Goal: Contribute content: Contribute content

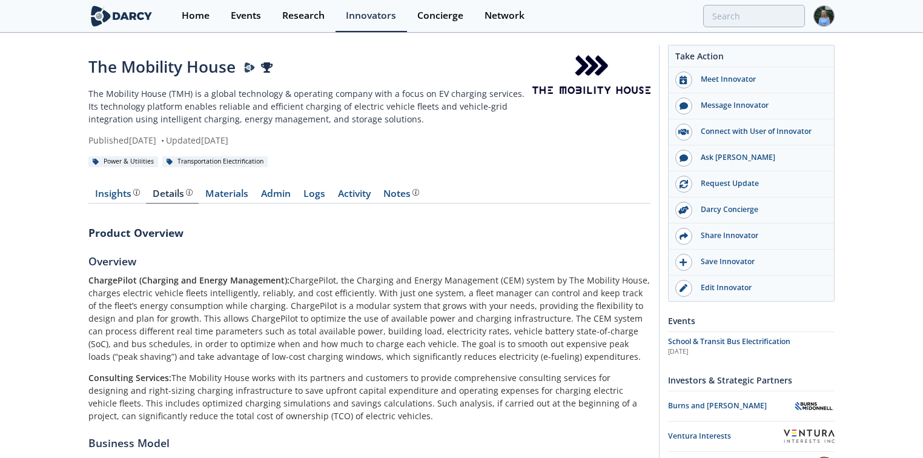
click at [148, 10] on img at bounding box center [121, 15] width 66 height 21
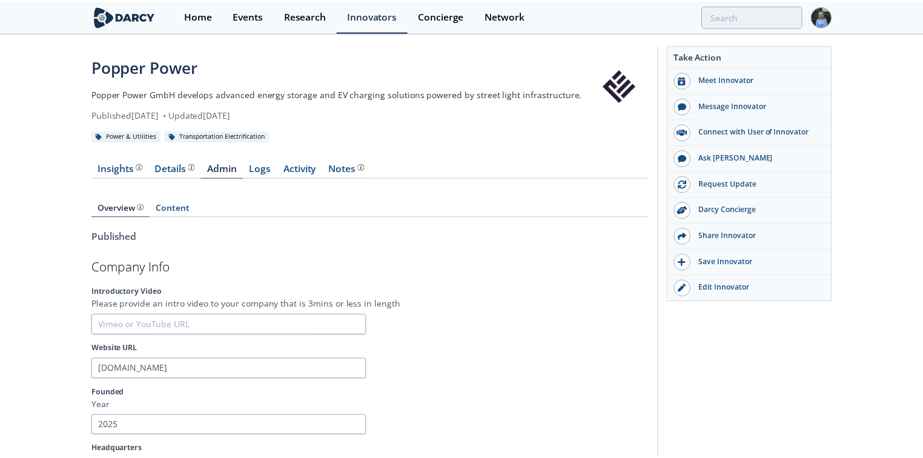
scroll to position [44, 0]
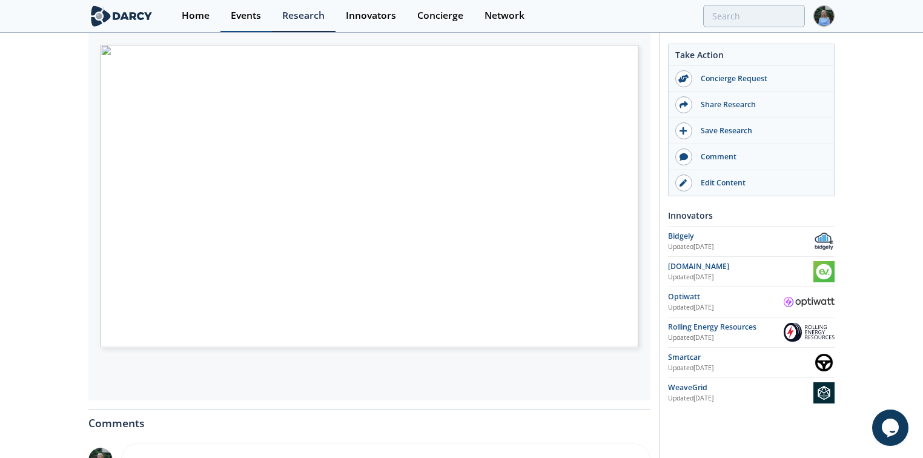
click at [256, 18] on div "Events" at bounding box center [246, 16] width 30 height 10
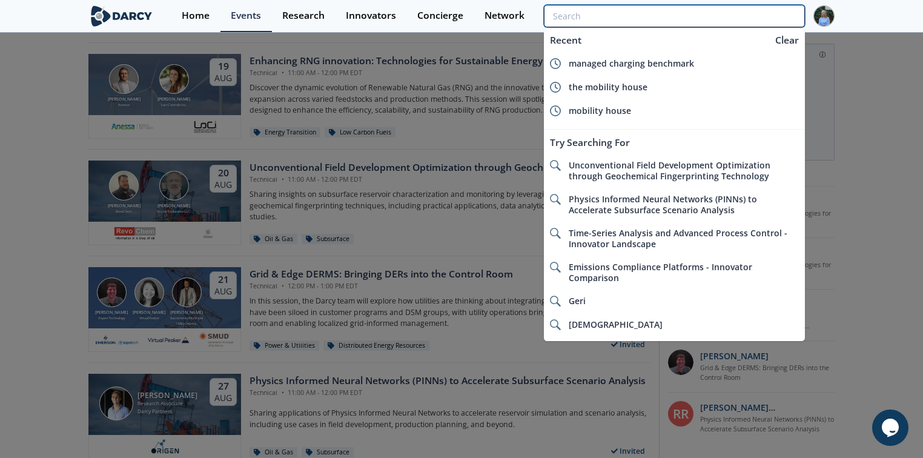
click at [739, 16] on input "search" at bounding box center [674, 16] width 261 height 22
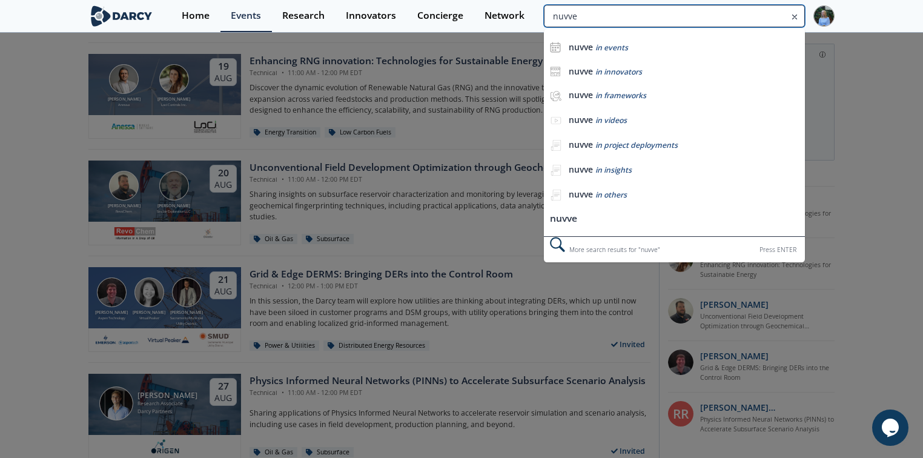
type input "nuvve"
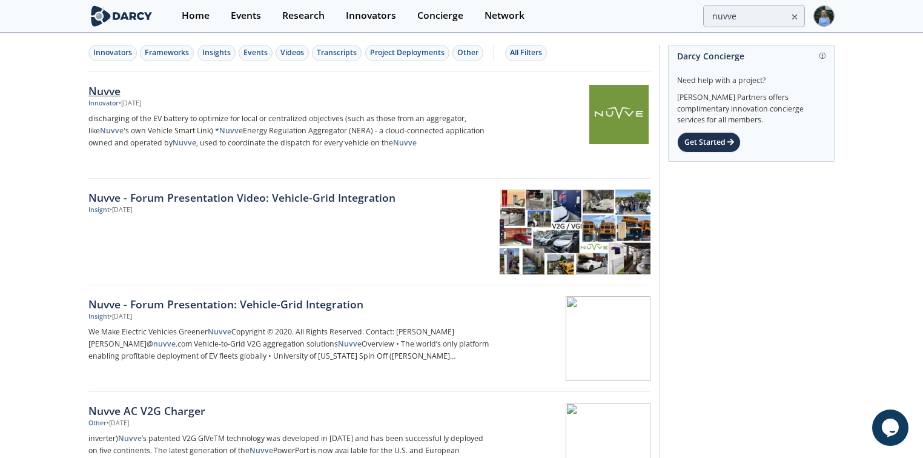
click at [107, 88] on div "Nuvve" at bounding box center [288, 91] width 401 height 16
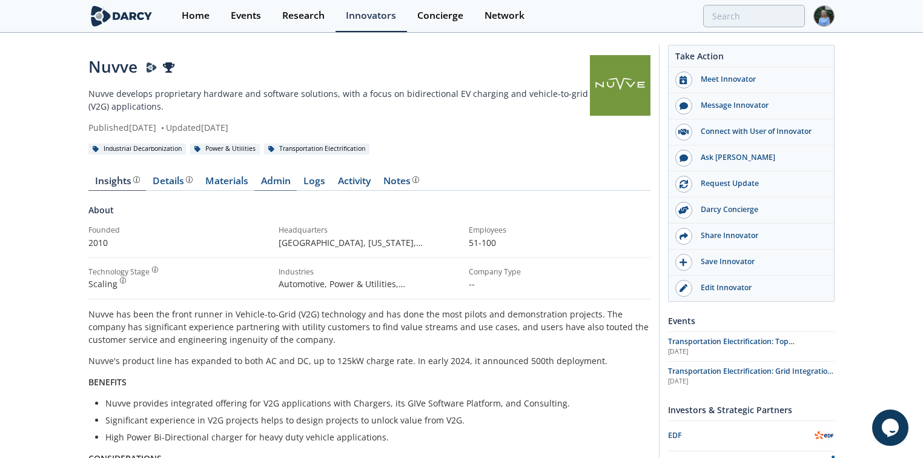
click at [279, 183] on link "Admin" at bounding box center [275, 183] width 42 height 15
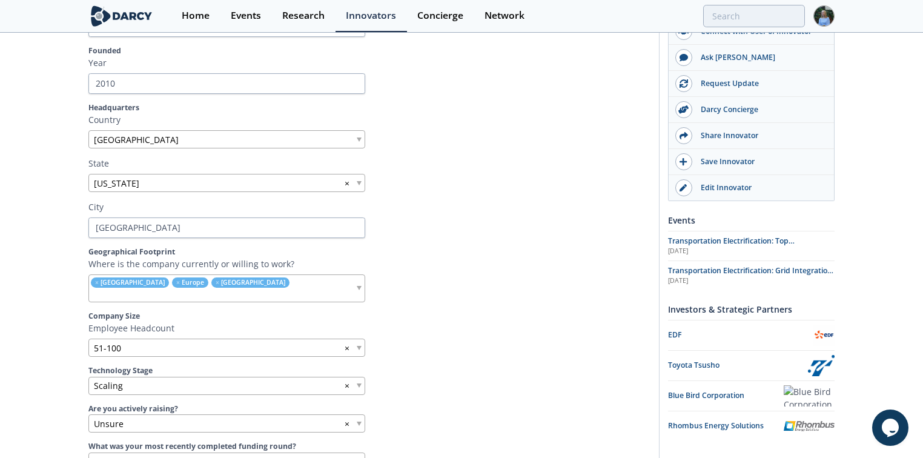
scroll to position [3612, 0]
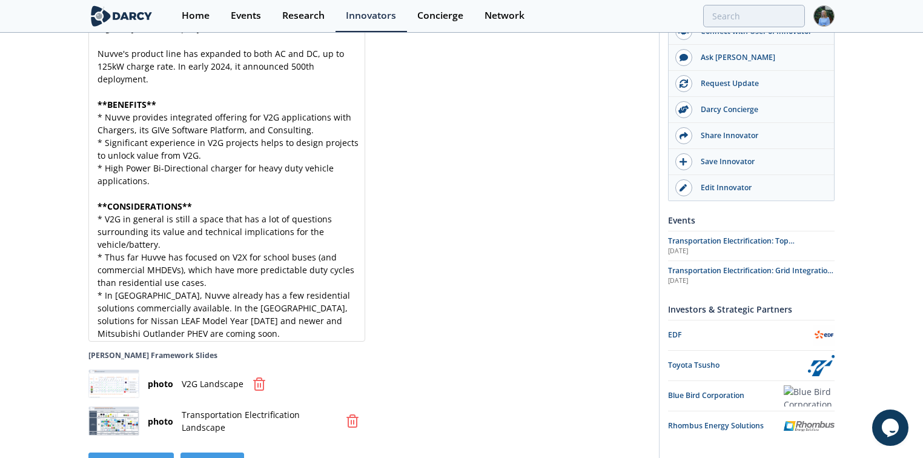
click at [147, 231] on div "Nuvve has been the front runner in Vehicle-to-Grid (V2G) technology and has don…" at bounding box center [230, 148] width 271 height 381
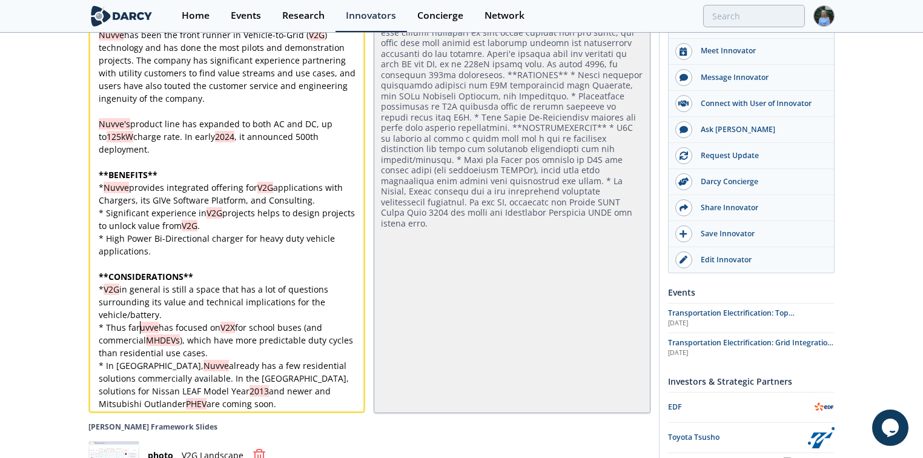
scroll to position [3535, 0]
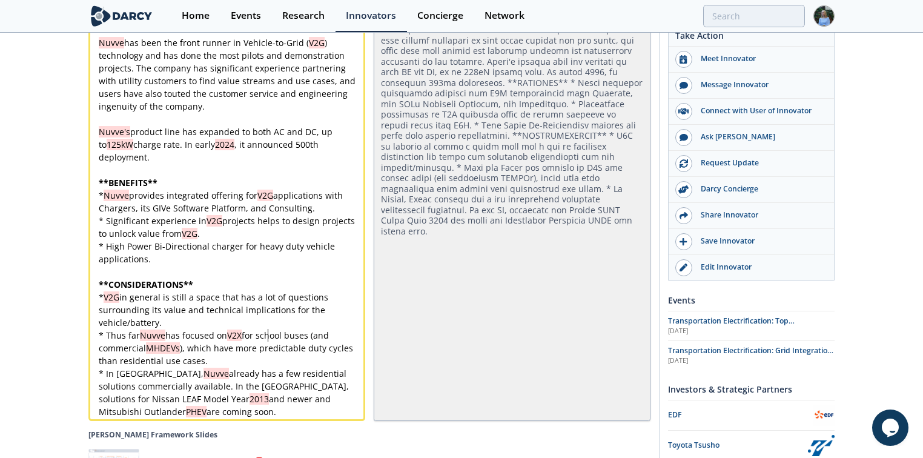
click at [269, 302] on div "xxxxxxxxxx Nuvve has been the front runner in Vehicle-to-Grid ( V2G ) technolog…" at bounding box center [230, 226] width 268 height 381
click at [162, 334] on div "xxxxxxxxxx Nuvve has been the front runner in Vehicle-to-Grid ( V2G ) technolog…" at bounding box center [230, 226] width 268 height 381
click at [165, 240] on pre "* High Power Bi-Directional charger for heavy duty vehicle applications." at bounding box center [230, 252] width 268 height 25
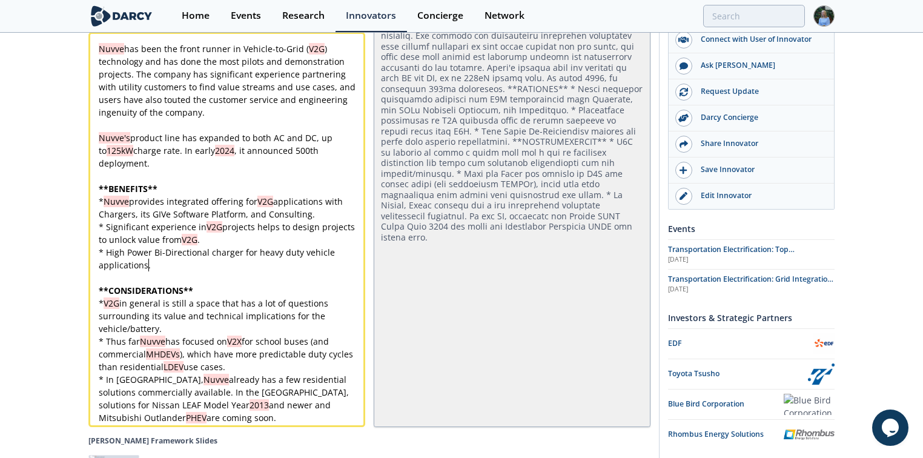
scroll to position [3583, 0]
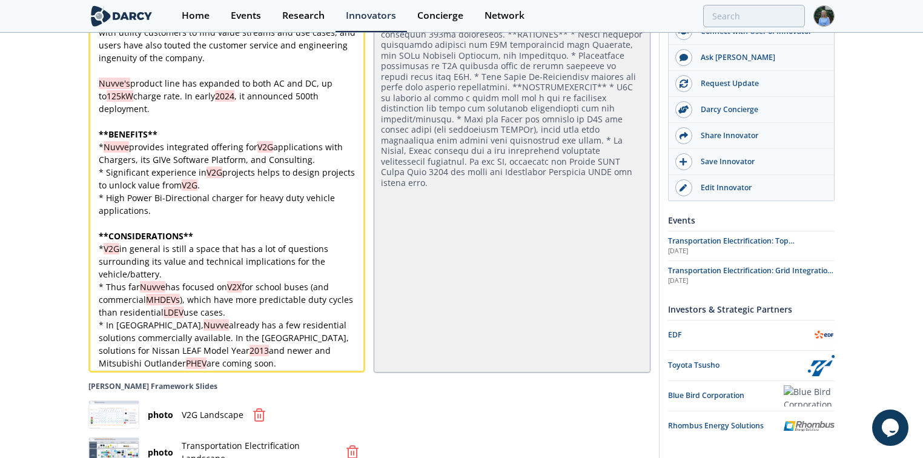
click at [162, 340] on pre "* In Europe, Nuvve already has a few residential solutions commercially availab…" at bounding box center [230, 343] width 268 height 51
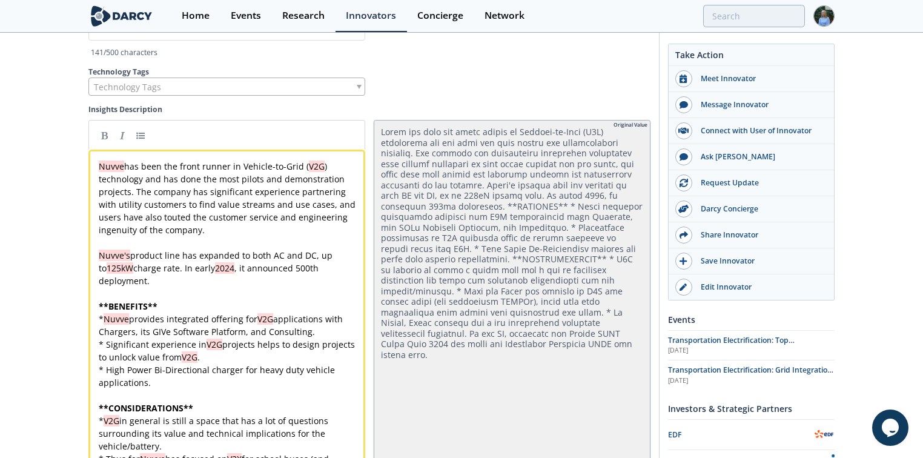
scroll to position [3389, 0]
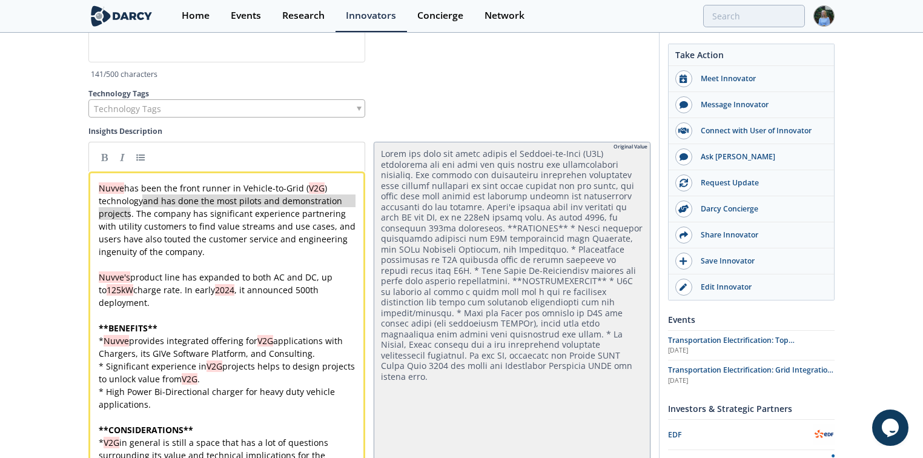
drag, startPoint x: 128, startPoint y: 190, endPoint x: 141, endPoint y: 174, distance: 19.8
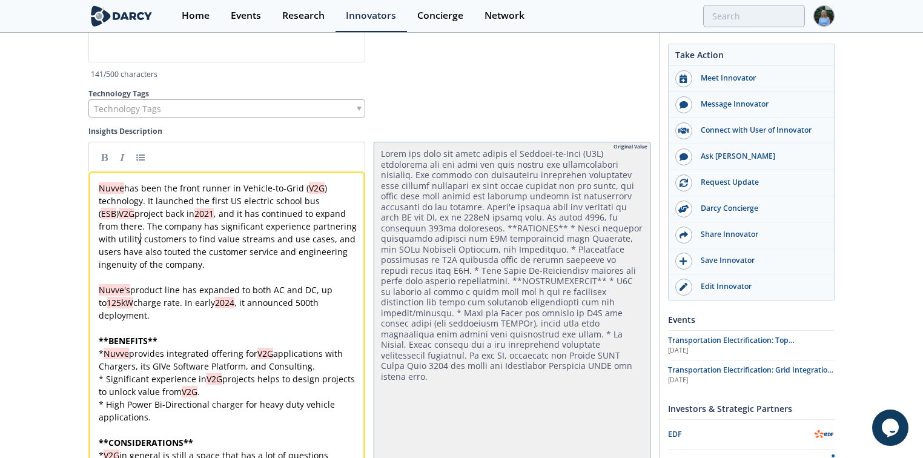
click at [140, 212] on div "x Nuvve has been the front runner in Vehicle-to-Grid ( V2G ) technology. It lau…" at bounding box center [230, 392] width 268 height 420
click at [280, 212] on div "x Nuvve has been the front runner in Vehicle-to-Grid ( V2G ) technology. It lau…" at bounding box center [230, 392] width 268 height 420
click at [145, 225] on span "Nuvve has been the front runner in Vehicle-to-Grid ( V2G ) technology. It launc…" at bounding box center [229, 226] width 260 height 88
drag, startPoint x: 199, startPoint y: 237, endPoint x: 92, endPoint y: 241, distance: 106.6
click at [157, 271] on div "x Nuvve has been the front runner in Vehicle-to-Grid ( V2G ) technology. It lau…" at bounding box center [230, 392] width 268 height 420
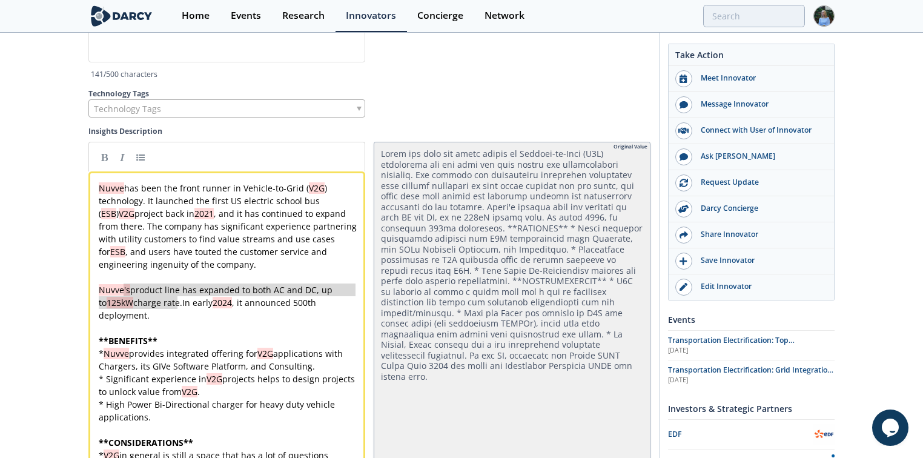
drag, startPoint x: 176, startPoint y: 274, endPoint x: 126, endPoint y: 262, distance: 51.7
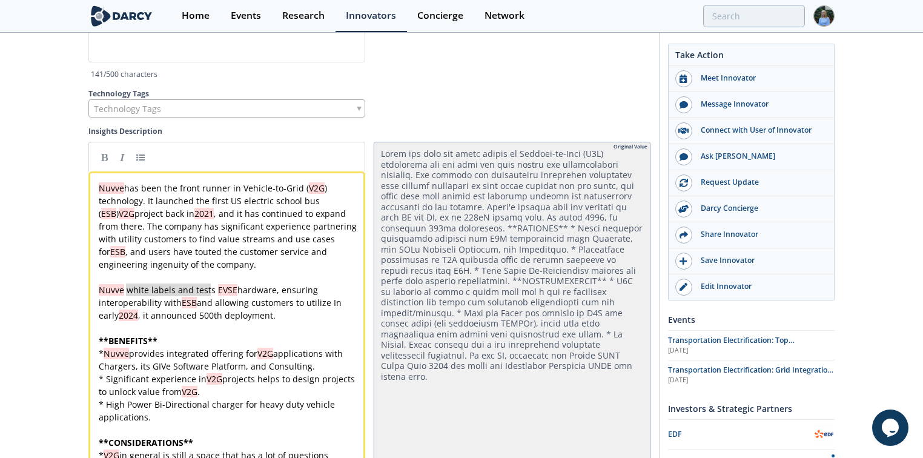
drag, startPoint x: 209, startPoint y: 260, endPoint x: 125, endPoint y: 259, distance: 84.8
click at [327, 275] on div "x Nuvve has been the front runner in Vehicle-to-Grid ( V2G ) technology. It lau…" at bounding box center [230, 392] width 268 height 420
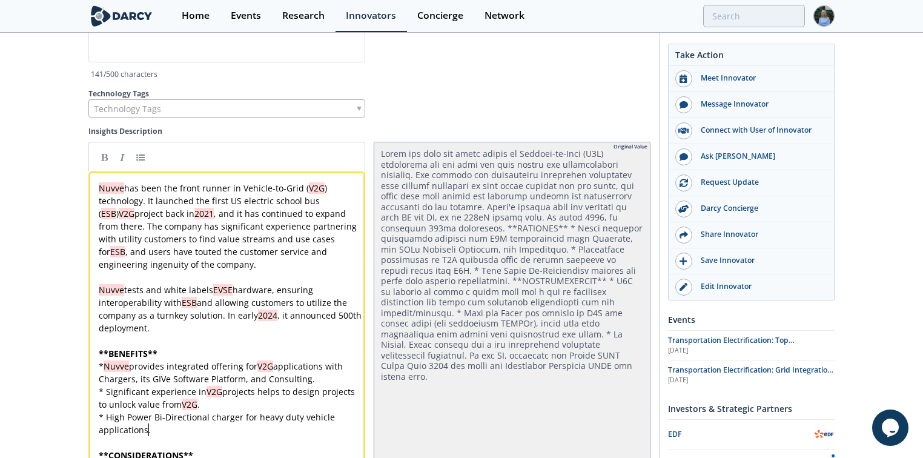
click at [160, 411] on pre "* High Power Bi-Directional charger for heavy duty vehicle applications." at bounding box center [230, 423] width 268 height 25
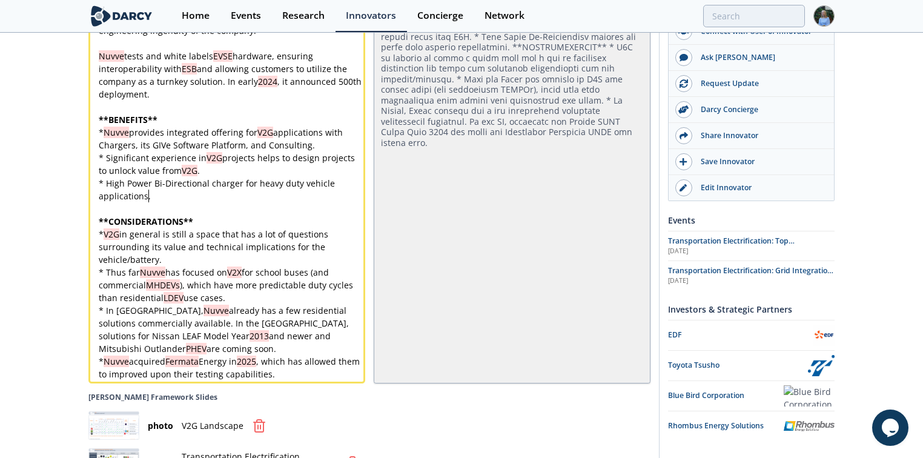
scroll to position [3632, 0]
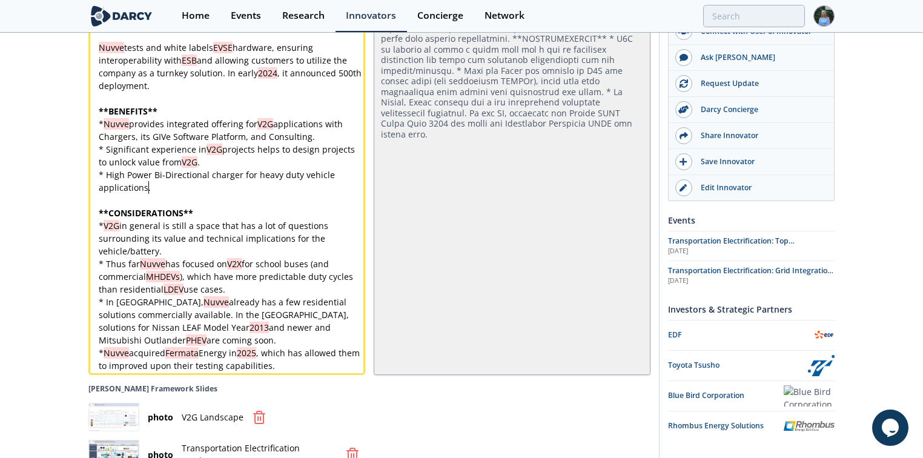
click at [305, 346] on pre "* Nuvve acquired Fermata Energy in 2025 , which has allowed them to improved up…" at bounding box center [230, 358] width 268 height 25
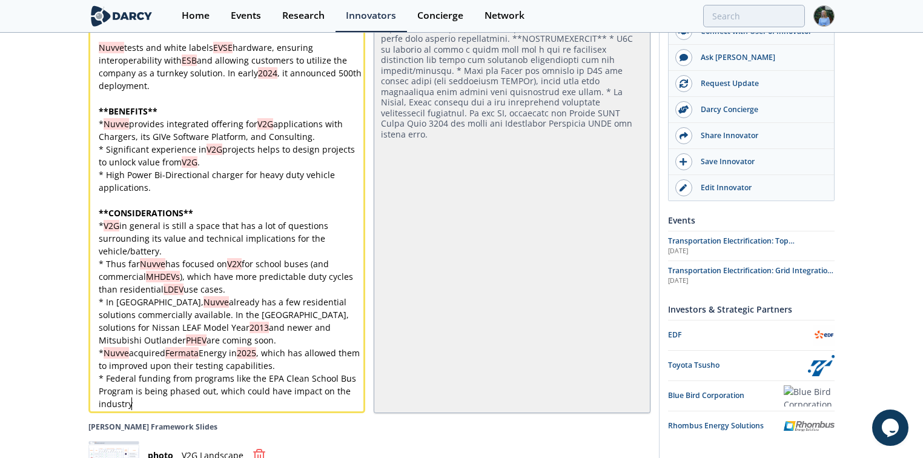
scroll to position [0, 0]
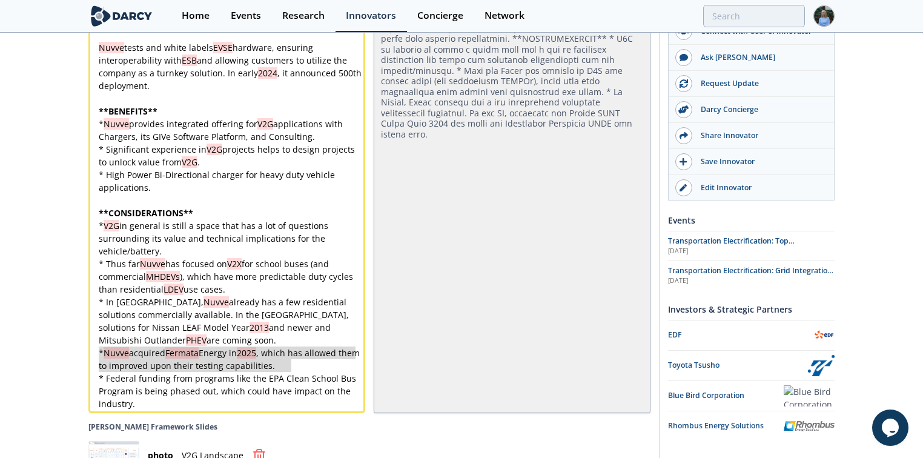
drag, startPoint x: 305, startPoint y: 338, endPoint x: 58, endPoint y: 322, distance: 247.6
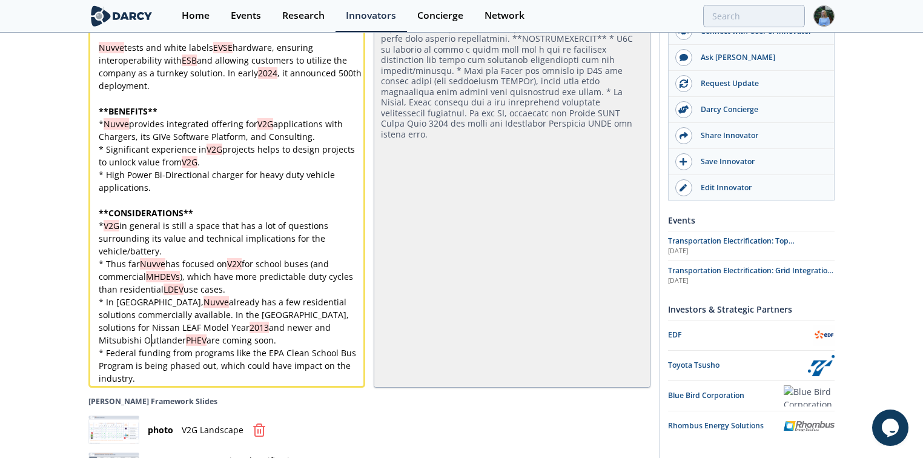
click at [185, 168] on pre "* High Power Bi-Directional charger for heavy duty vehicle applications." at bounding box center [230, 180] width 268 height 25
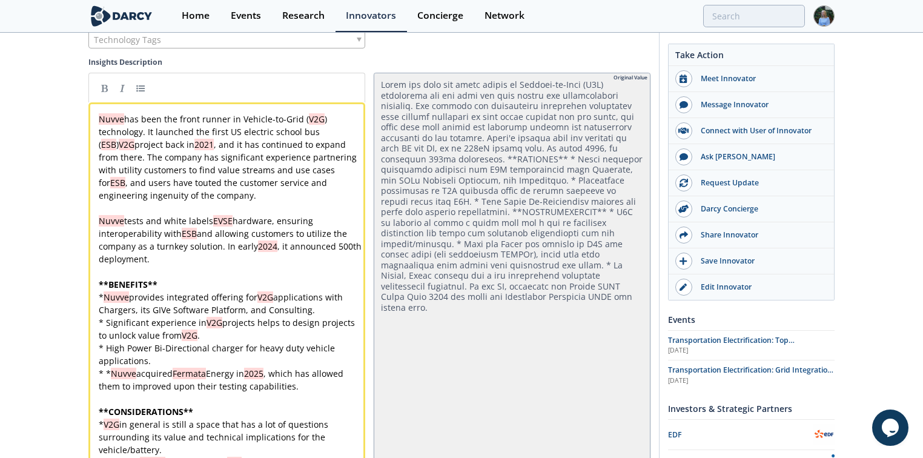
scroll to position [3389, 0]
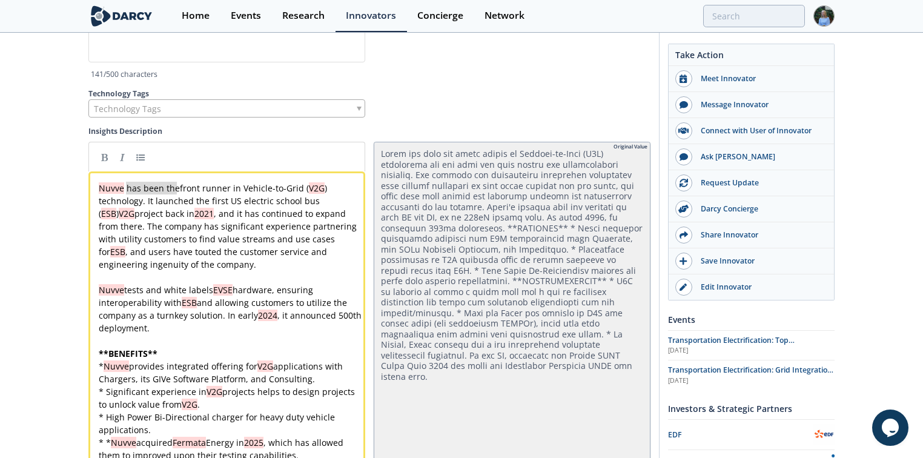
drag, startPoint x: 177, startPoint y: 162, endPoint x: 128, endPoint y: 160, distance: 49.1
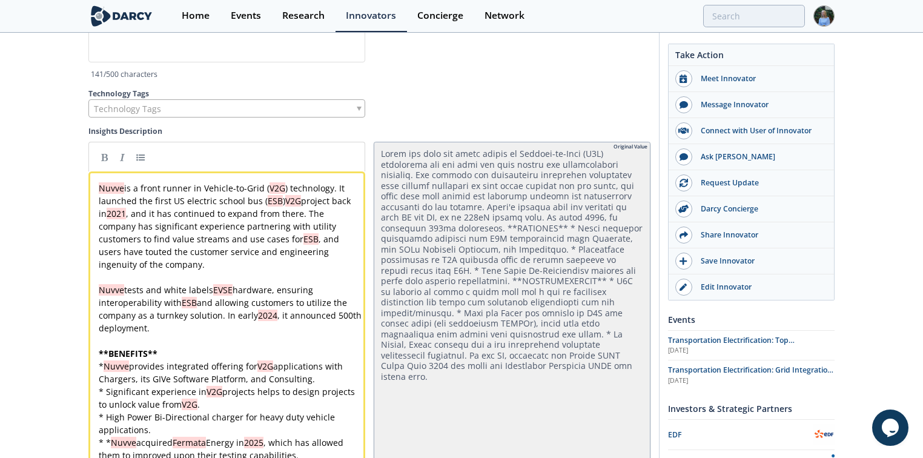
click at [283, 182] on div "x Nuvve is a front runner in Vehicle-to-Grid ( V2G ) technology. It launched th…" at bounding box center [230, 417] width 268 height 470
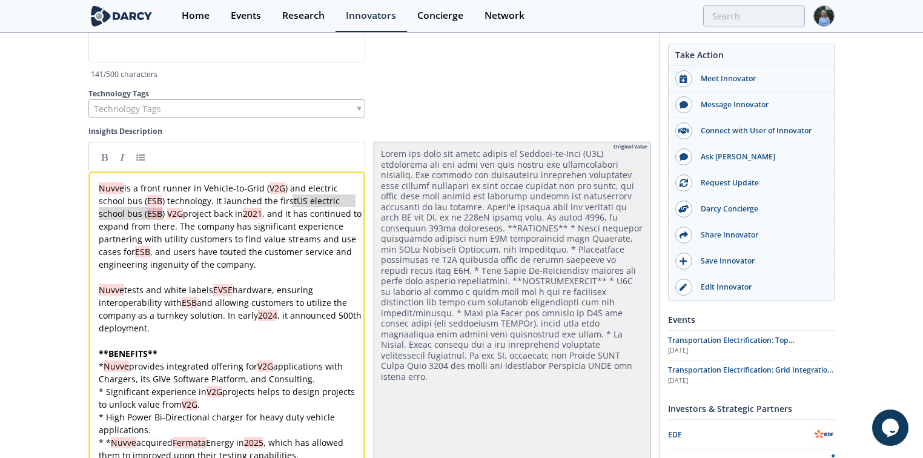
drag, startPoint x: 163, startPoint y: 182, endPoint x: 293, endPoint y: 173, distance: 130.5
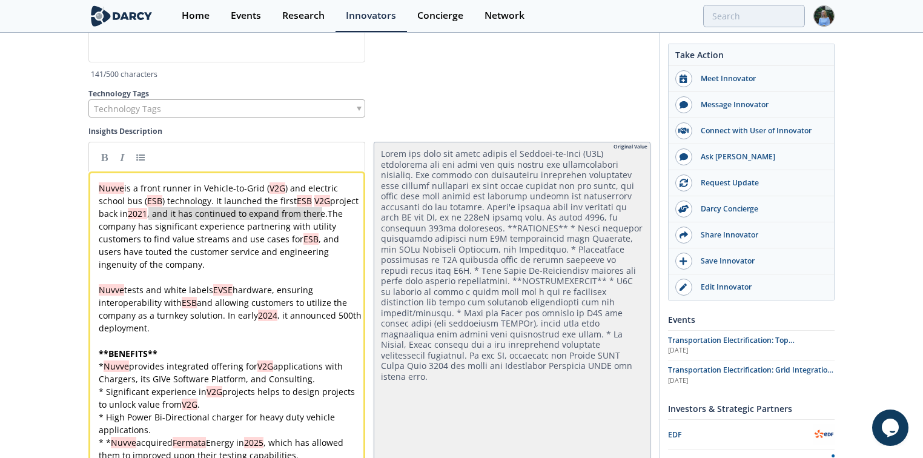
drag, startPoint x: 322, startPoint y: 180, endPoint x: 154, endPoint y: 182, distance: 168.3
click at [213, 235] on pre "Nuvve is a front runner in Vehicle-to-Grid ( V2G ) and electric school bus ( ES…" at bounding box center [230, 226] width 268 height 89
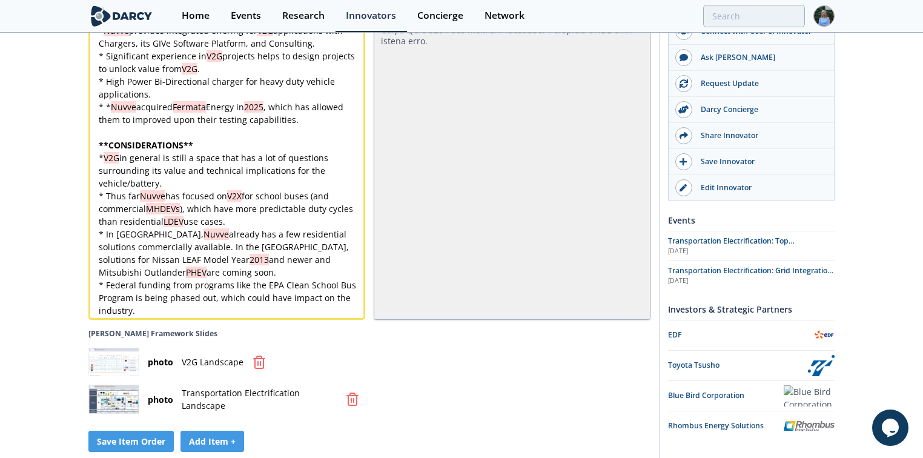
scroll to position [3729, 0]
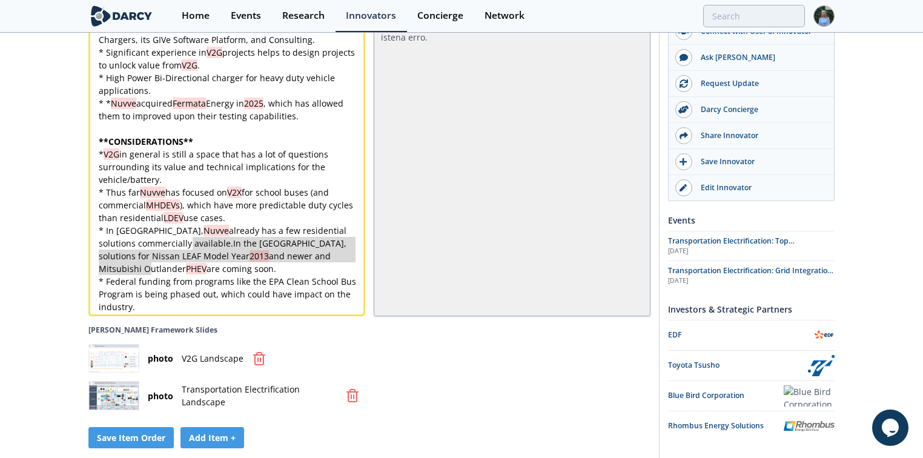
drag, startPoint x: 170, startPoint y: 242, endPoint x: 189, endPoint y: 219, distance: 30.1
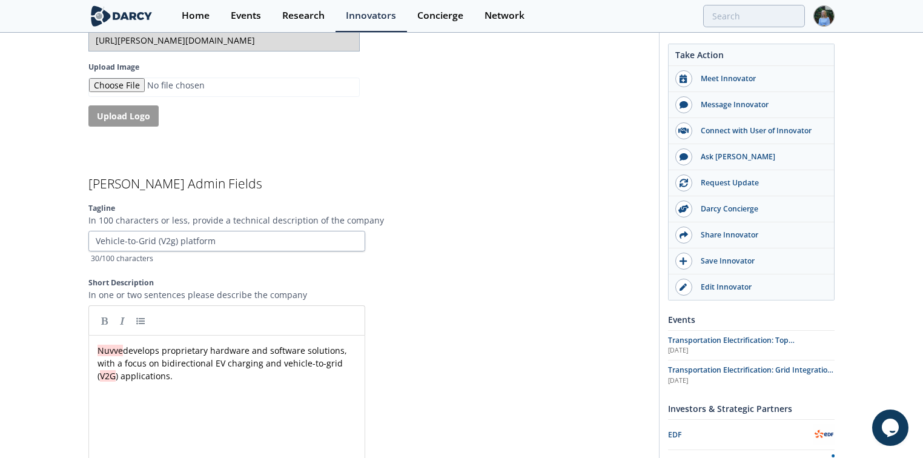
scroll to position [2905, 0]
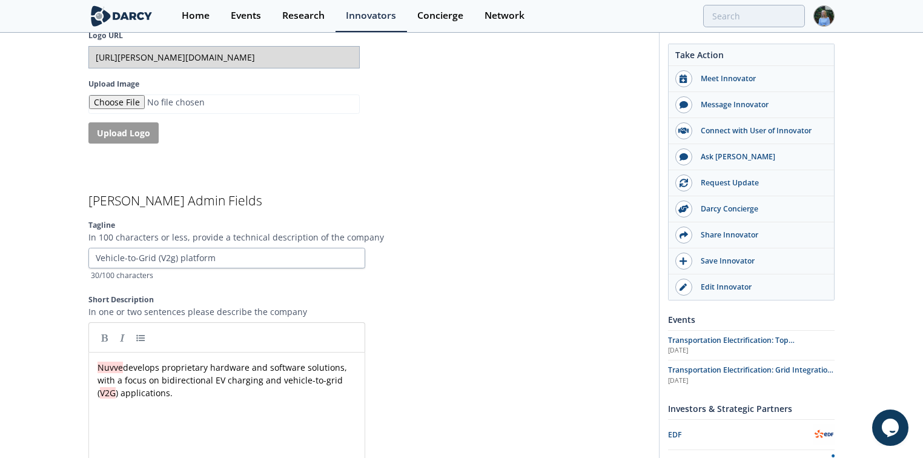
click at [264, 361] on div "xxxxxxxxxx Nuvve develops proprietary hardware and software solutions, with a f…" at bounding box center [230, 380] width 271 height 38
drag, startPoint x: 338, startPoint y: 341, endPoint x: 208, endPoint y: 341, distance: 130.8
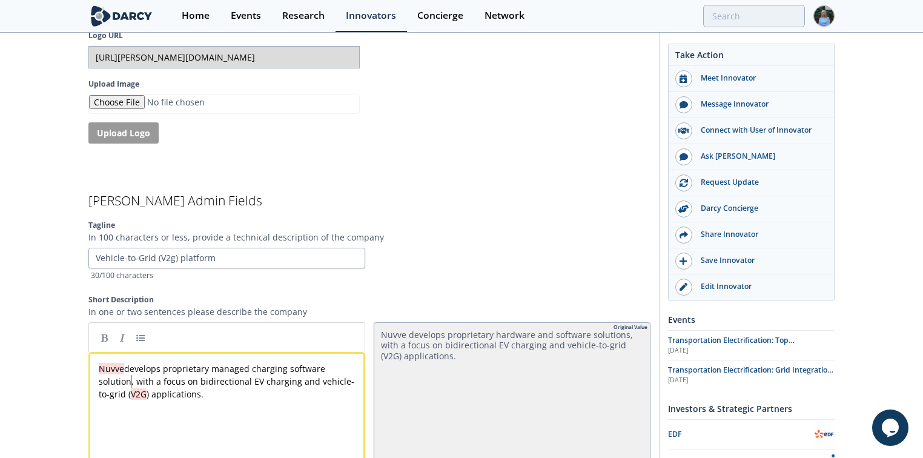
scroll to position [0, 0]
drag, startPoint x: 323, startPoint y: 340, endPoint x: 271, endPoint y: 340, distance: 52.1
click at [283, 362] on div "x Nuvve develops proprietary chargepoint managegment solution, with a focus on …" at bounding box center [230, 381] width 268 height 38
click at [291, 363] on span "managegment" at bounding box center [289, 369] width 59 height 12
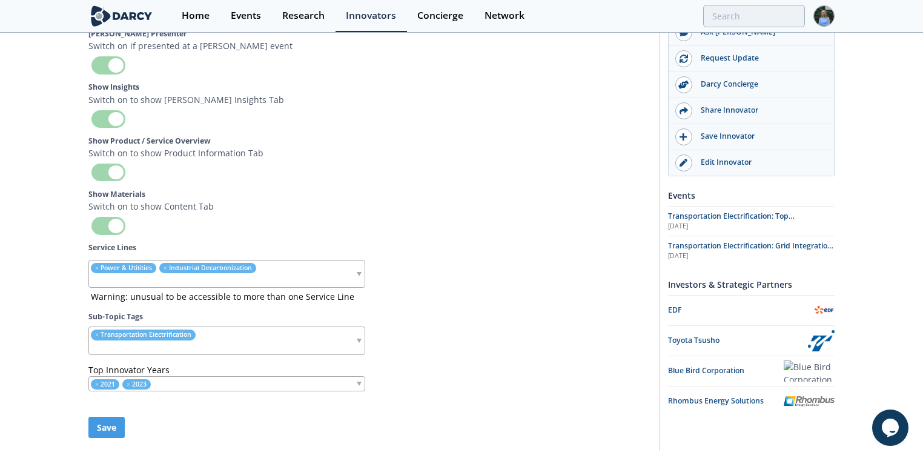
scroll to position [4358, 0]
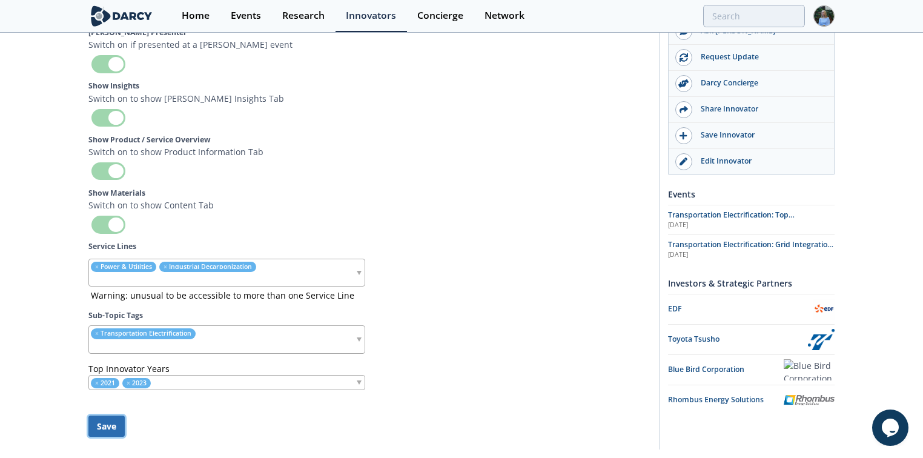
click at [122, 415] on button "Save" at bounding box center [106, 425] width 36 height 21
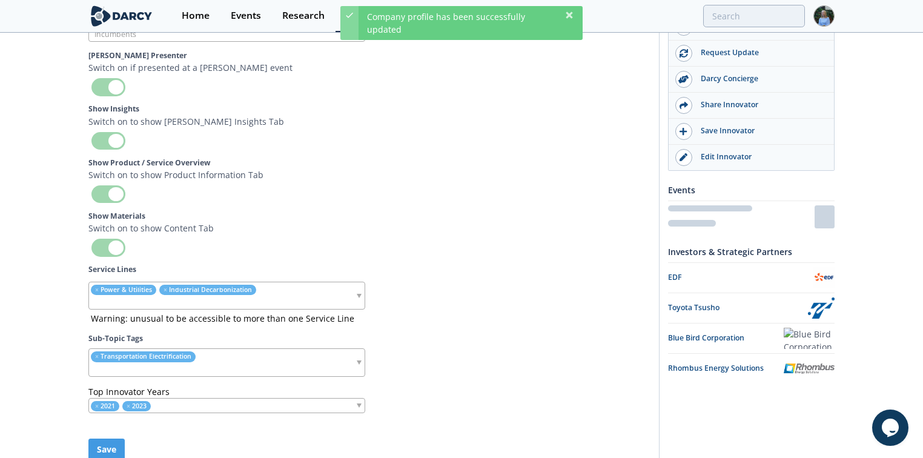
scroll to position [4354, 0]
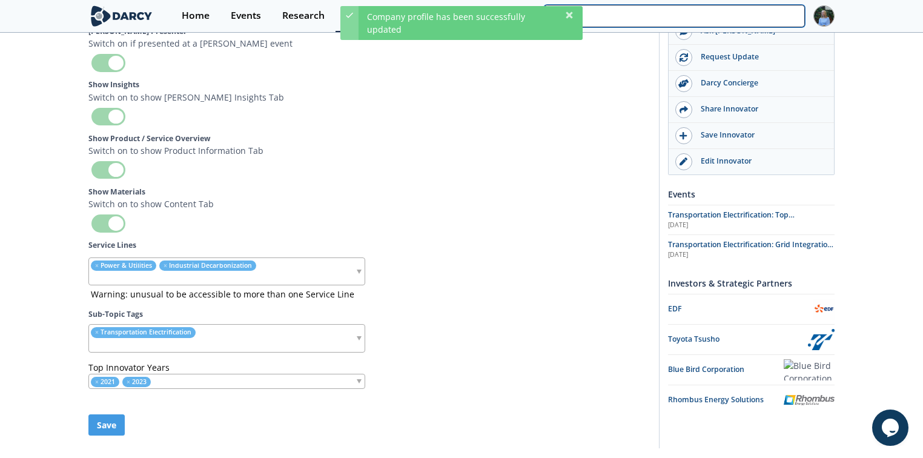
click at [775, 15] on input "search" at bounding box center [674, 16] width 261 height 22
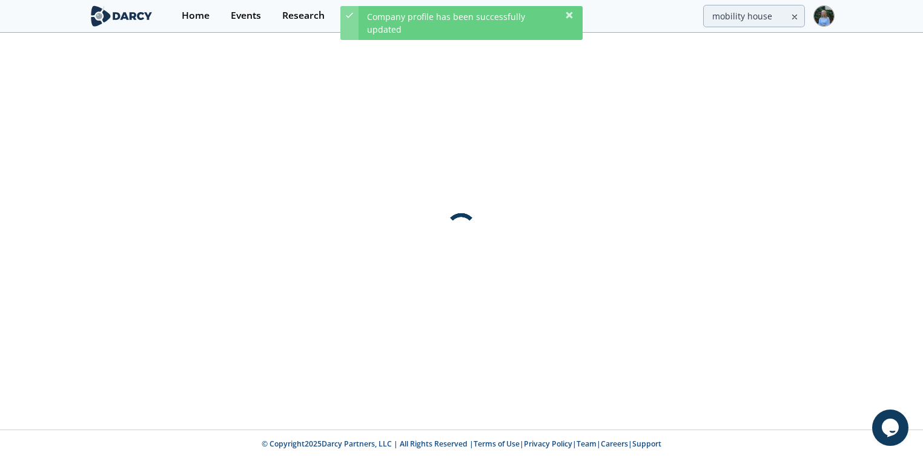
scroll to position [0, 0]
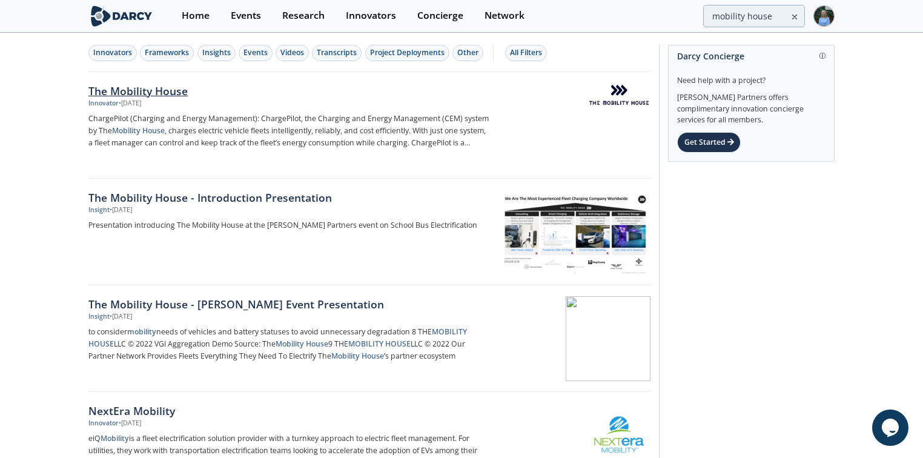
click at [173, 90] on div "The Mobility House" at bounding box center [288, 91] width 401 height 16
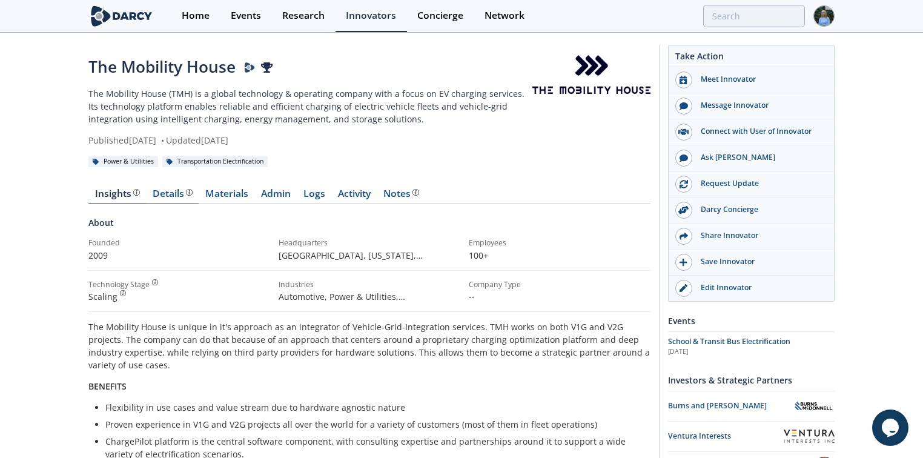
click at [168, 198] on div "Details" at bounding box center [173, 194] width 40 height 10
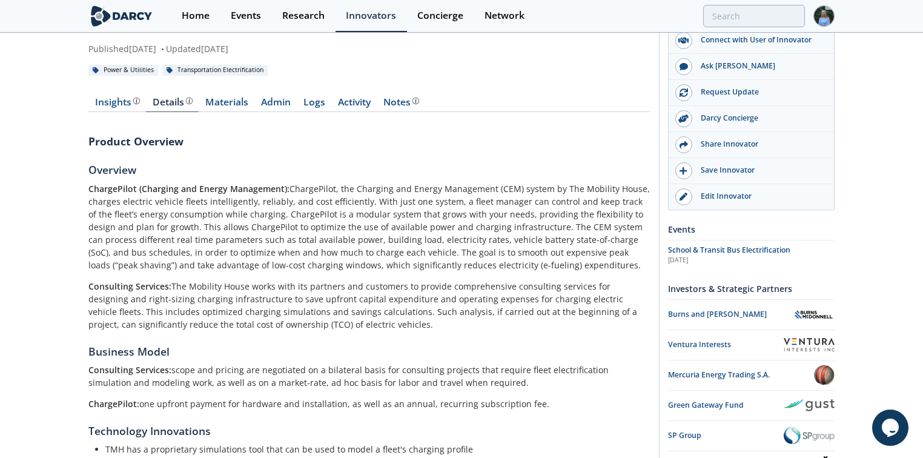
scroll to position [194, 0]
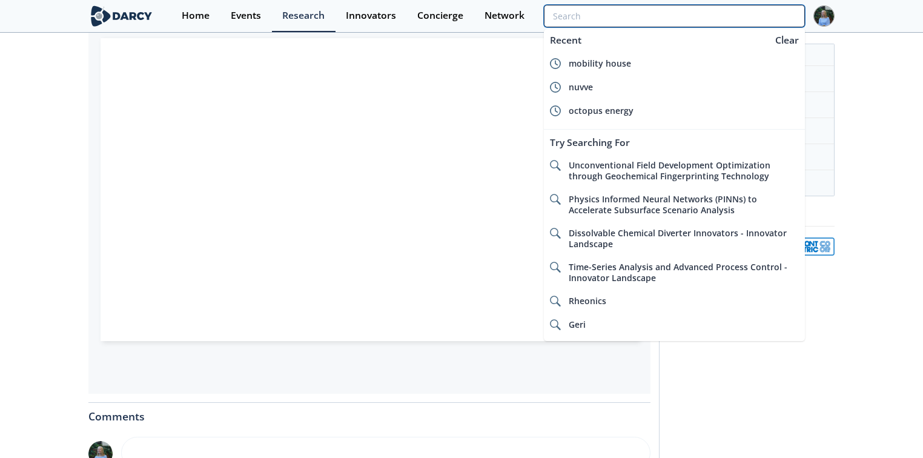
scroll to position [242, 0]
click at [727, 10] on input "search" at bounding box center [674, 16] width 261 height 22
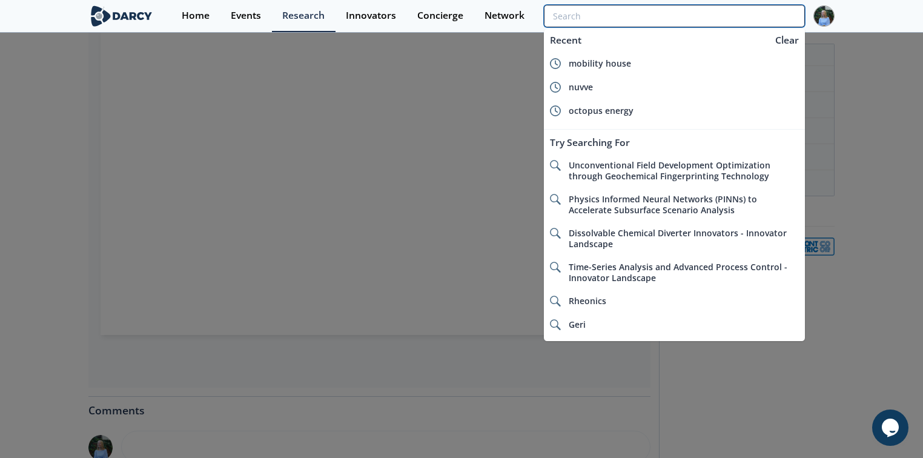
scroll to position [0, 0]
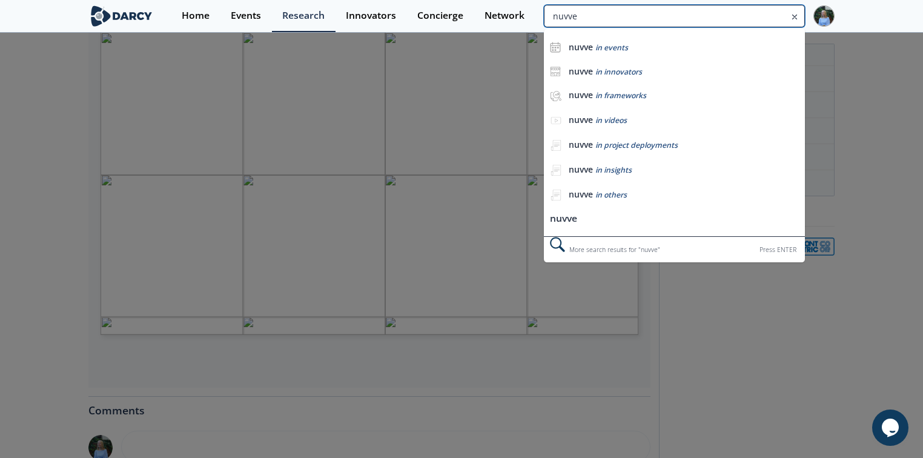
type input "nuvve"
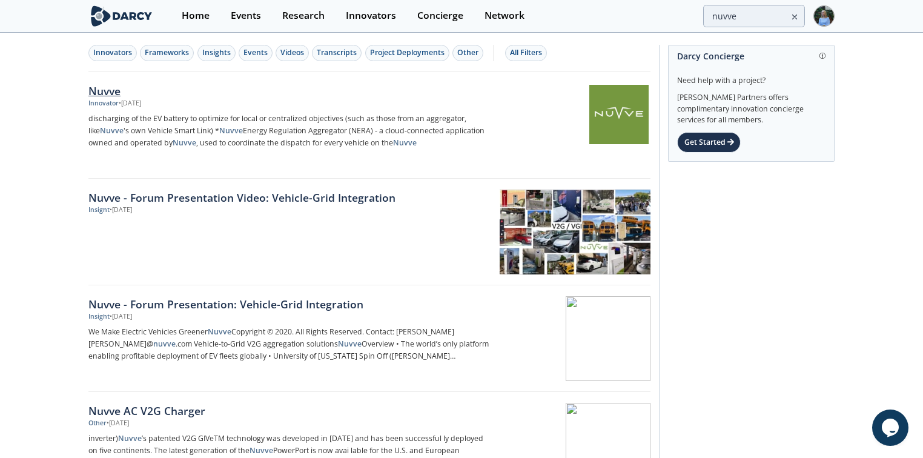
click at [109, 88] on div "Nuvve" at bounding box center [288, 91] width 401 height 16
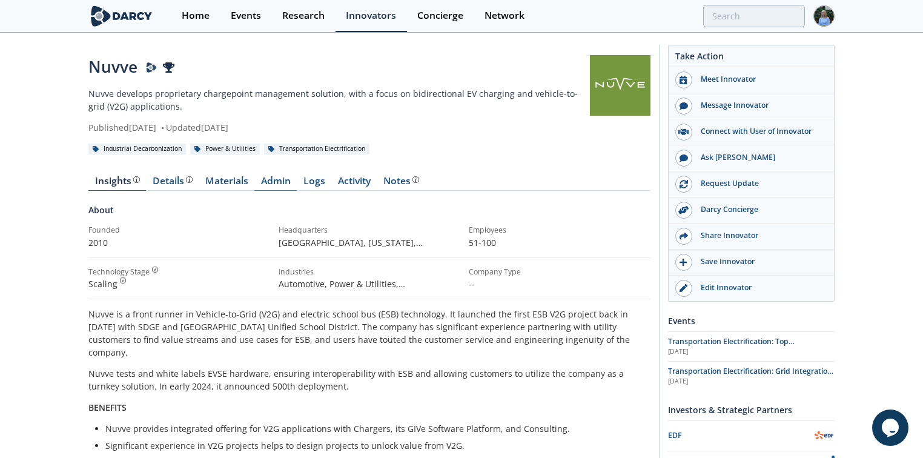
click at [285, 182] on link "Admin" at bounding box center [275, 183] width 42 height 15
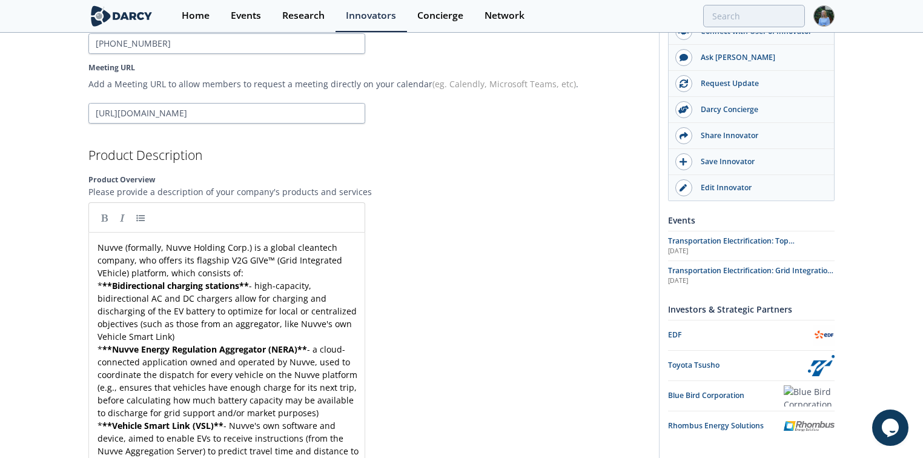
scroll to position [4, 0]
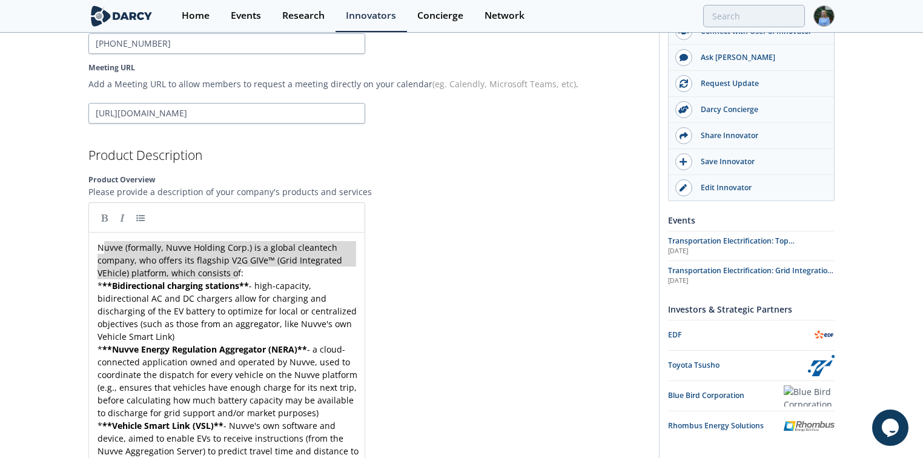
type textarea "Nuvve (formally, Nuvve Holding Corp.) is a global cleantech company, who offers…"
drag, startPoint x: 247, startPoint y: 269, endPoint x: 90, endPoint y: 236, distance: 160.9
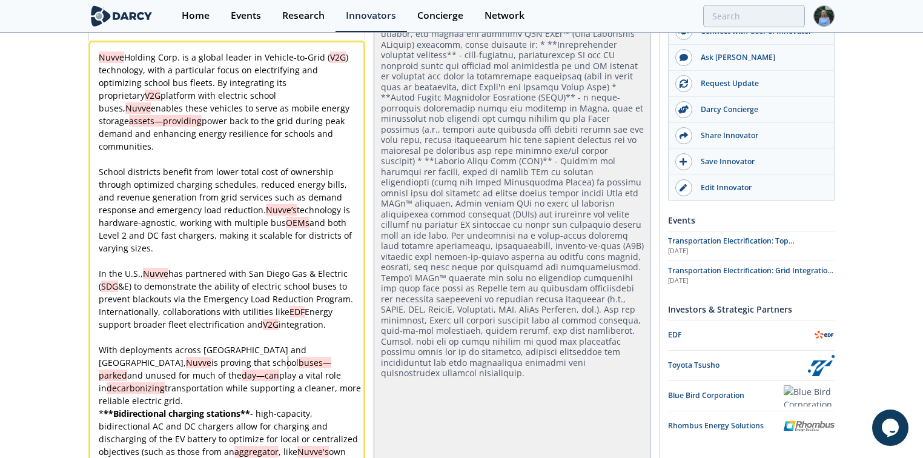
scroll to position [1608, 0]
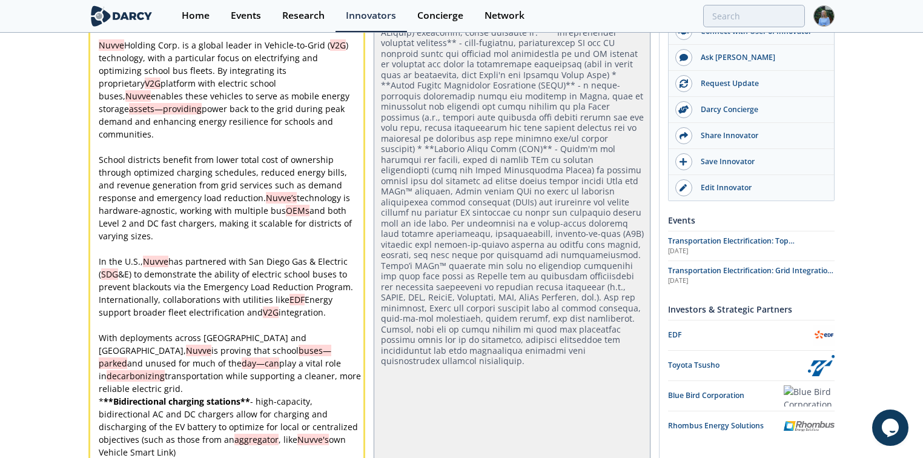
click at [102, 332] on span "With deployments across [GEOGRAPHIC_DATA] and [GEOGRAPHIC_DATA], [GEOGRAPHIC_DA…" at bounding box center [231, 363] width 265 height 62
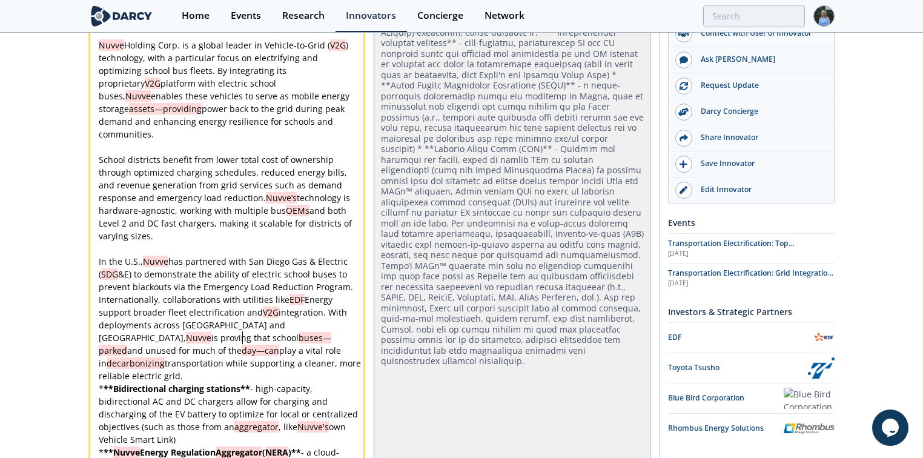
click at [261, 326] on pre "In the U.S., Nuvve has partnered with San Diego Gas & Electric ( SDG &E) to dem…" at bounding box center [230, 318] width 268 height 127
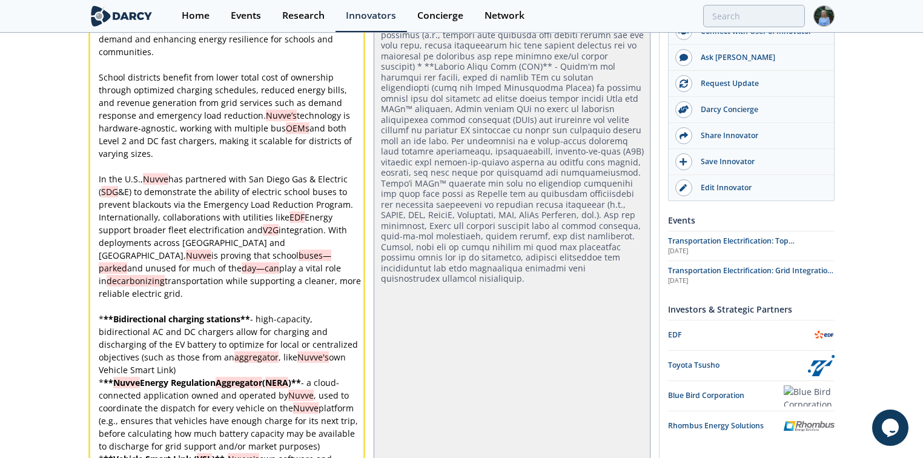
scroll to position [1705, 0]
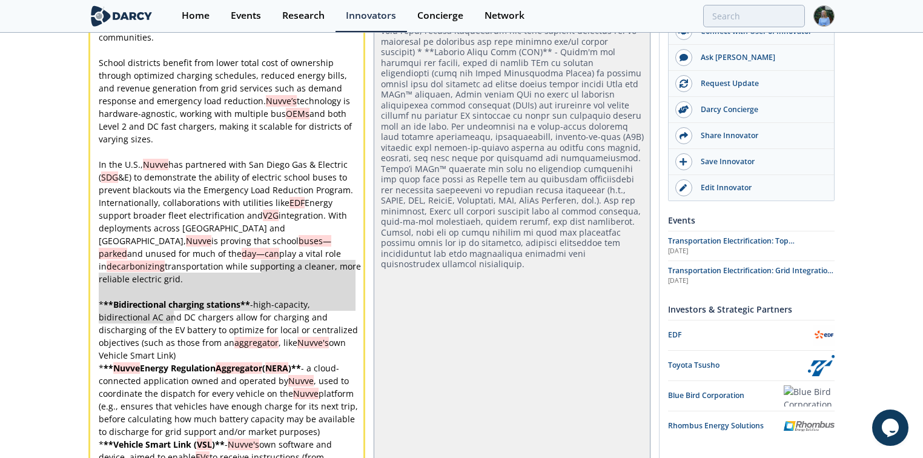
drag, startPoint x: 180, startPoint y: 309, endPoint x: 258, endPoint y: 263, distance: 90.1
type textarea "high-capacity, bidirectional AC and DC chargers allow for charging and discharg…"
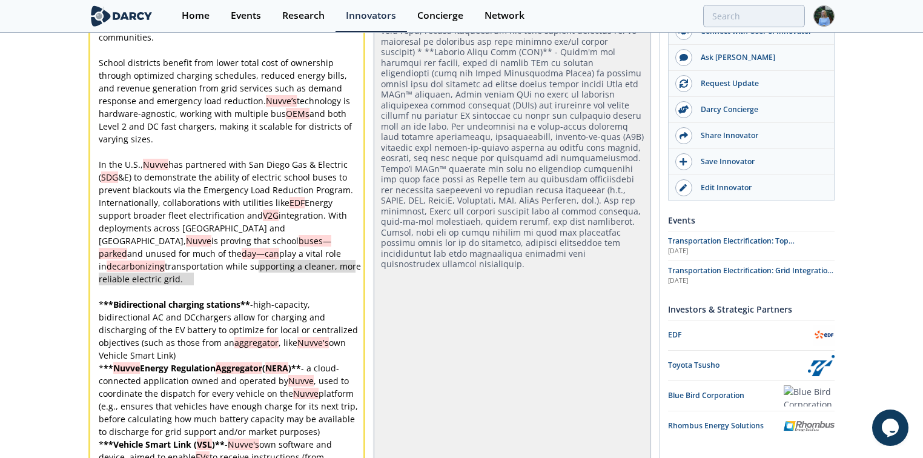
type textarea "high-capacity, bidirectional AC and DC"
drag, startPoint x: 194, startPoint y: 272, endPoint x: 260, endPoint y: 261, distance: 67.5
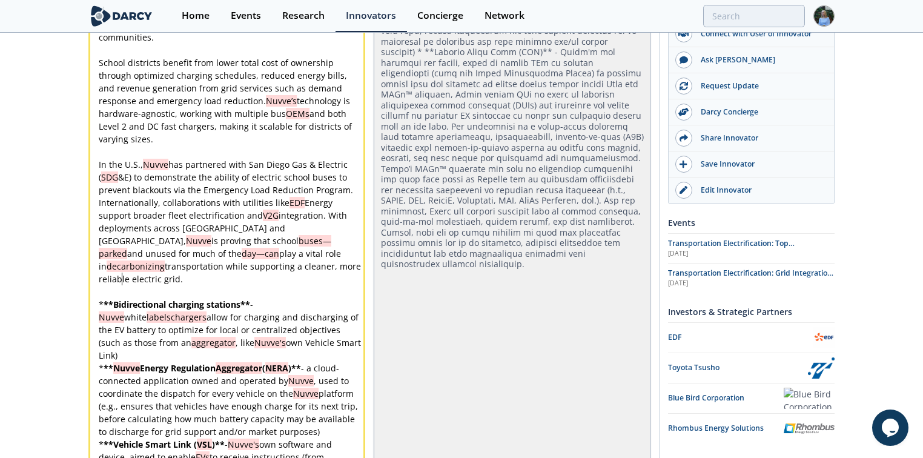
scroll to position [0, 0]
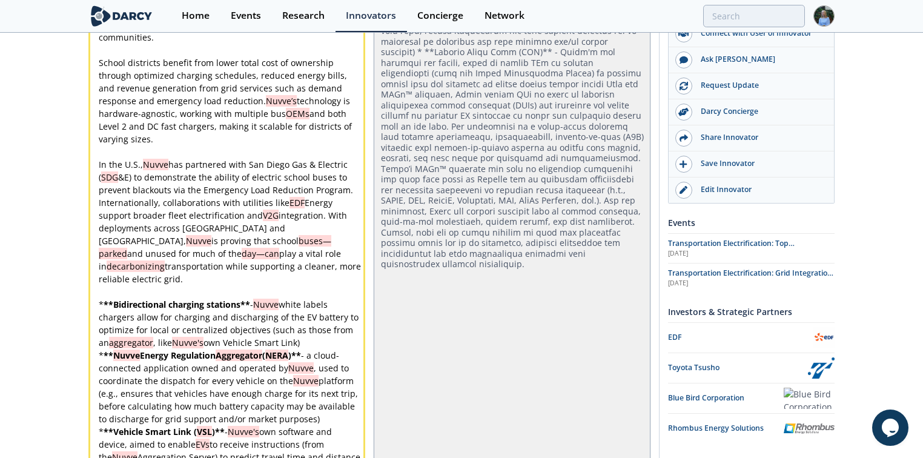
click at [291, 298] on span "white labels chargers allow for charging and discharging of the EV battery to o…" at bounding box center [230, 323] width 262 height 50
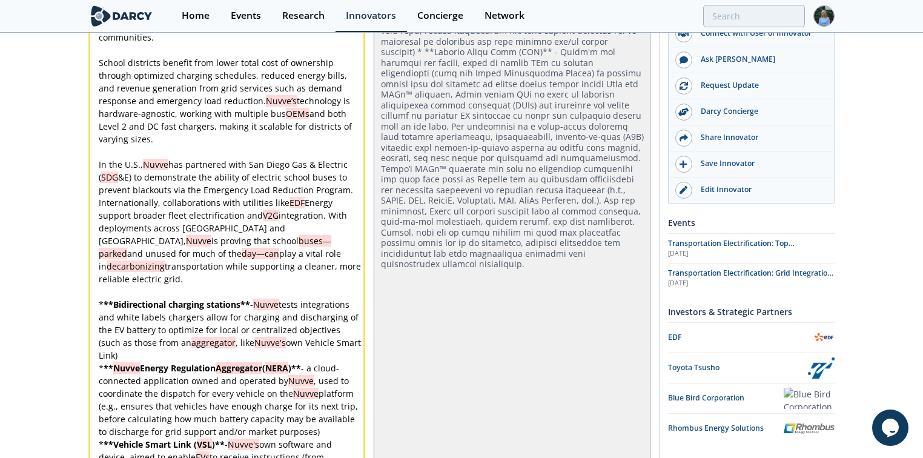
click at [213, 274] on div "xxxxxxxxxx Nuvve Holding Corp. is a global leader in Vehicle-to-Grid ( V2G ) te…" at bounding box center [230, 349] width 268 height 814
click at [228, 309] on div "xxxxxxxxxx Nuvve Holding Corp. is a global leader in Vehicle-to-Grid ( V2G ) te…" at bounding box center [230, 349] width 268 height 814
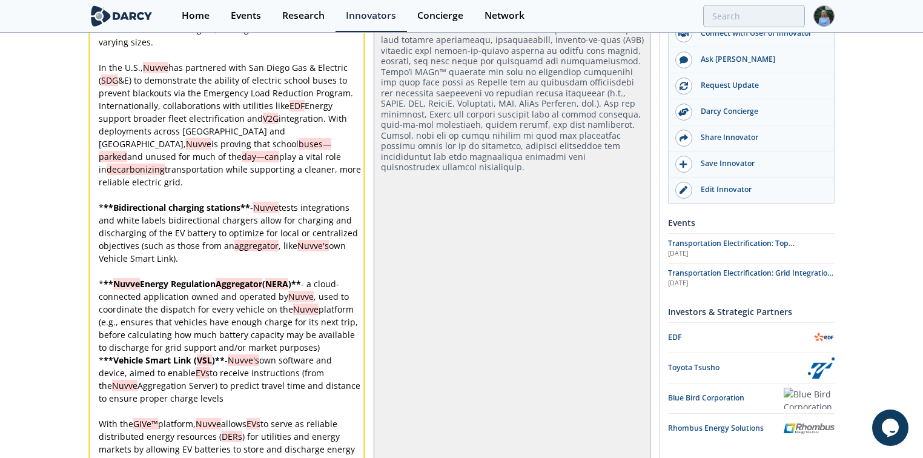
click at [320, 303] on pre "* ** Nuvve Energy Regulation Aggregator ( NERA ) ** - a cloud-connected applica…" at bounding box center [230, 315] width 268 height 76
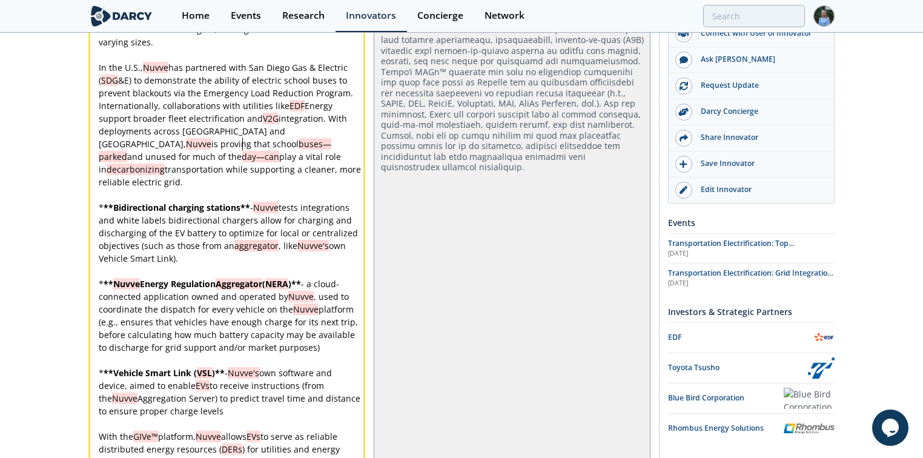
click at [261, 135] on pre "In the U.S., Nuvve has partnered with San Diego Gas & Electric ( SDG &E) to dem…" at bounding box center [230, 124] width 268 height 127
drag, startPoint x: 300, startPoint y: 242, endPoint x: 116, endPoint y: 235, distance: 184.8
type textarea "Nuvve Energy Regulation Aggregator (NERA)"
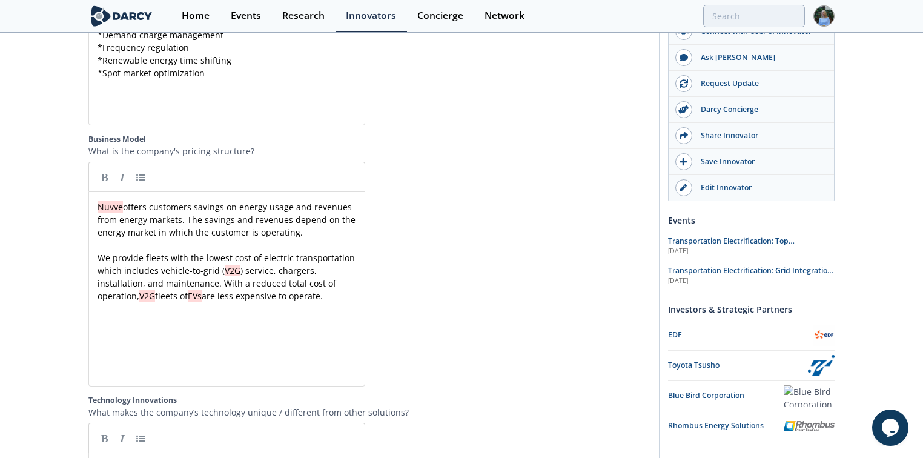
scroll to position [4, 0]
click at [104, 252] on span "We provide fleets with the lowest cost of electric transportation which include…" at bounding box center [227, 277] width 260 height 50
type textarea "We"
type textarea "We provide"
drag, startPoint x: 143, startPoint y: 208, endPoint x: 91, endPoint y: 206, distance: 52.1
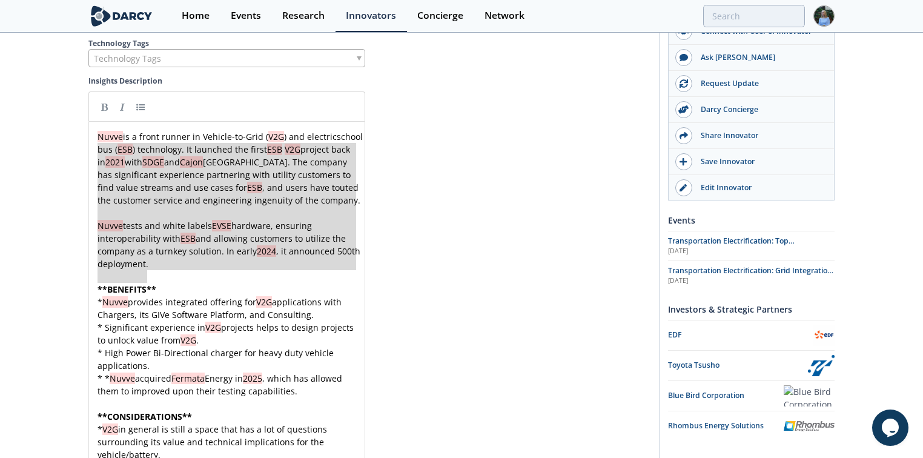
type textarea "Nuvve is a front runner in Vehicle-to-Grid (V2G) and electric school bus (ESB) …"
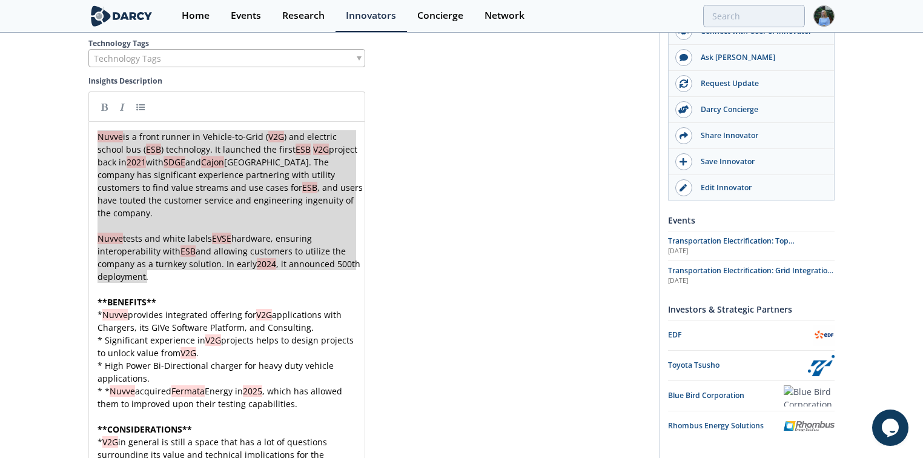
drag, startPoint x: 154, startPoint y: 222, endPoint x: 87, endPoint y: 76, distance: 161.2
paste textarea
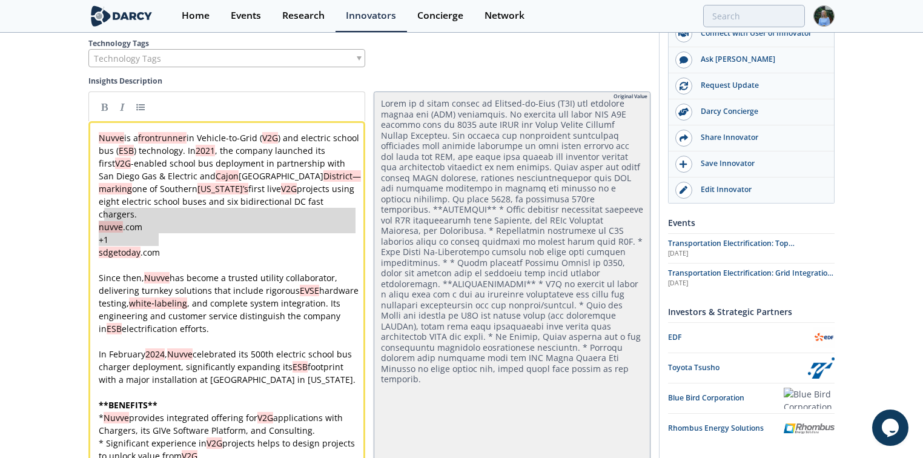
type textarea "[DOMAIN_NAME] +1 [DOMAIN_NAME]"
drag, startPoint x: 165, startPoint y: 188, endPoint x: 101, endPoint y: 162, distance: 69.3
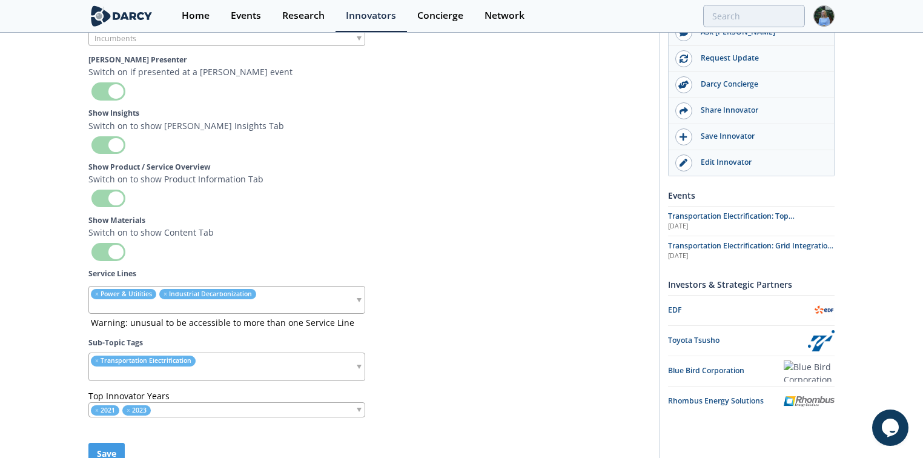
scroll to position [4741, 0]
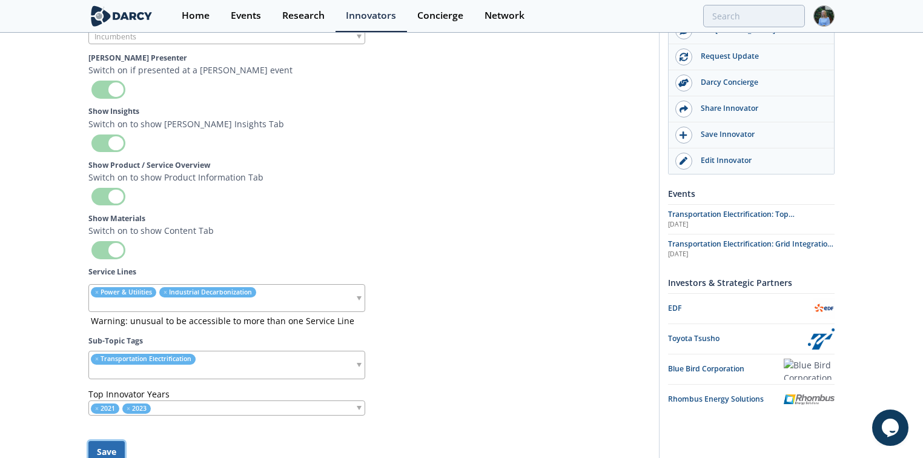
click at [113, 441] on button "Save" at bounding box center [106, 451] width 36 height 21
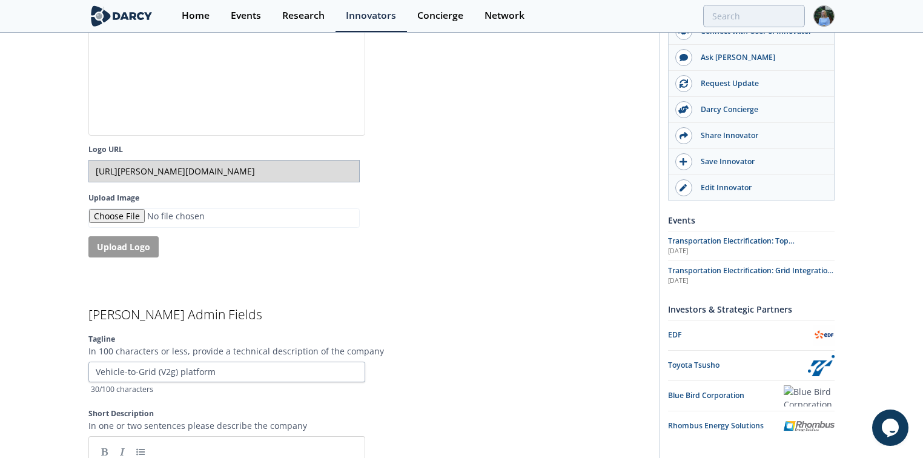
scroll to position [3124, 0]
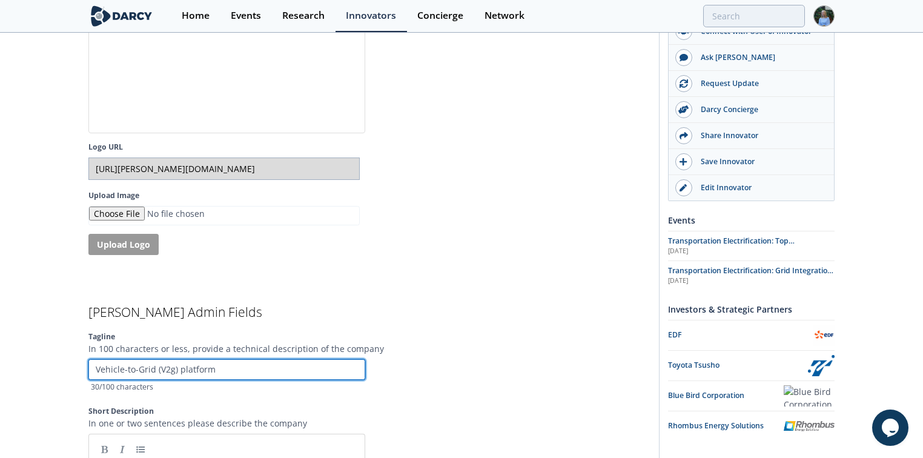
drag, startPoint x: 218, startPoint y: 318, endPoint x: 157, endPoint y: 317, distance: 61.2
click at [157, 359] on input "Vehicle-to-Grid (V2g) platform" at bounding box center [226, 369] width 277 height 21
type input "Vehicle-to-Grid ("
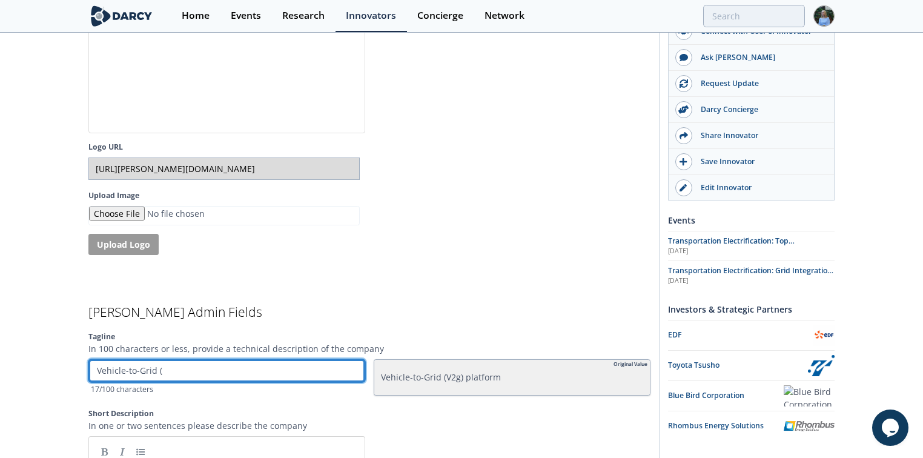
type input "Vehicle-to-Grid (V"
type input "Vehicle-to-Grid (V2"
type input "Vehicle-to-Grid (V2G"
type input "Vehicle-to-Grid (V2G)"
type input "Vehicle-to-Grid (V2G),"
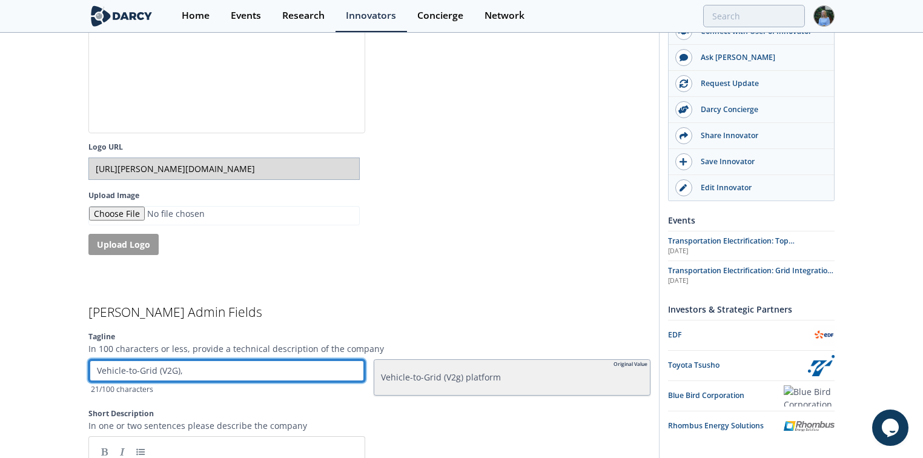
type input "Vehicle-to-Grid (V2G),"
type input "Vehicle-to-Grid (V2G), M"
type input "Vehicle-to-Grid (V2G), Ma"
type input "Vehicle-to-Grid (V2G), Man"
type input "Vehicle-to-Grid (V2G), Mana"
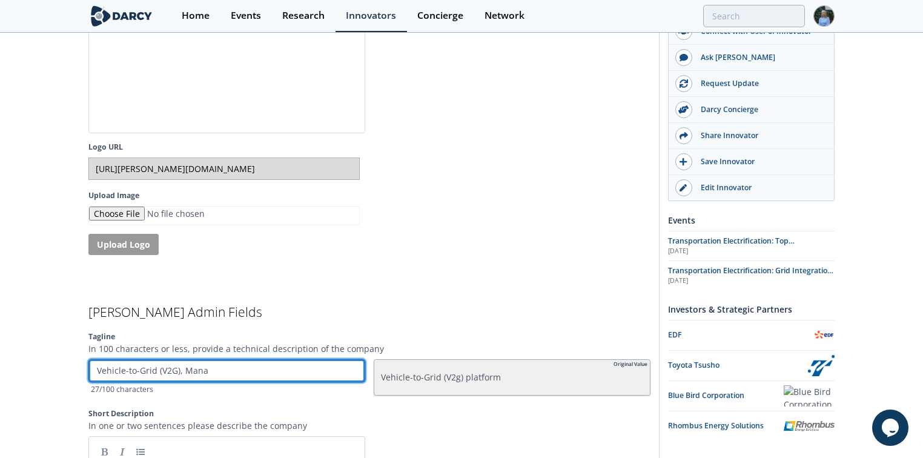
type input "Vehicle-to-Grid (V2G), Man"
type input "Vehicle-to-Grid (V2G), Ma"
type input "Vehicle-to-Grid (V2G), M"
type input "Vehicle-to-Grid (V2G),"
type input "Vehicle-to-Grid (V2G), m"
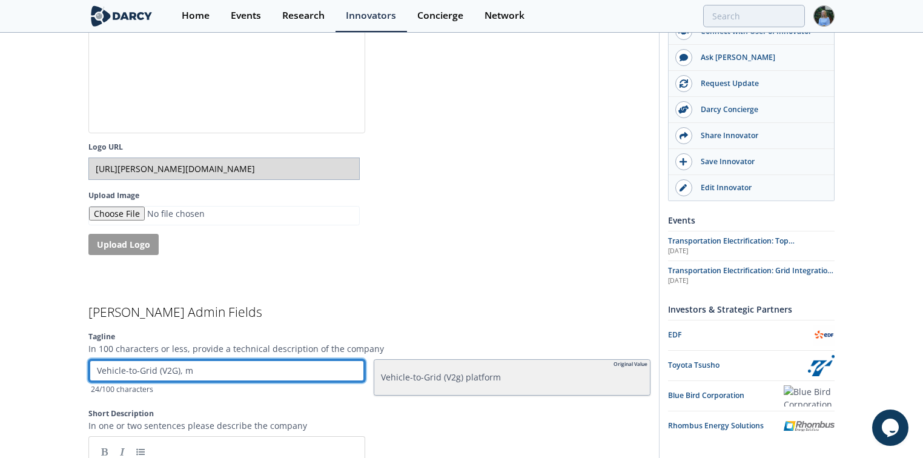
type input "Vehicle-to-Grid (V2G), ma"
type input "Vehicle-to-Grid (V2G), man"
type input "Vehicle-to-Grid (V2G), ma"
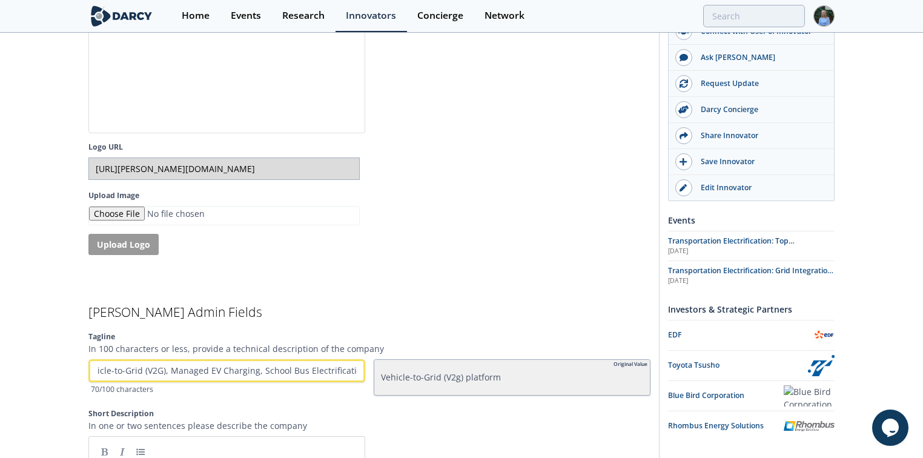
scroll to position [0, 0]
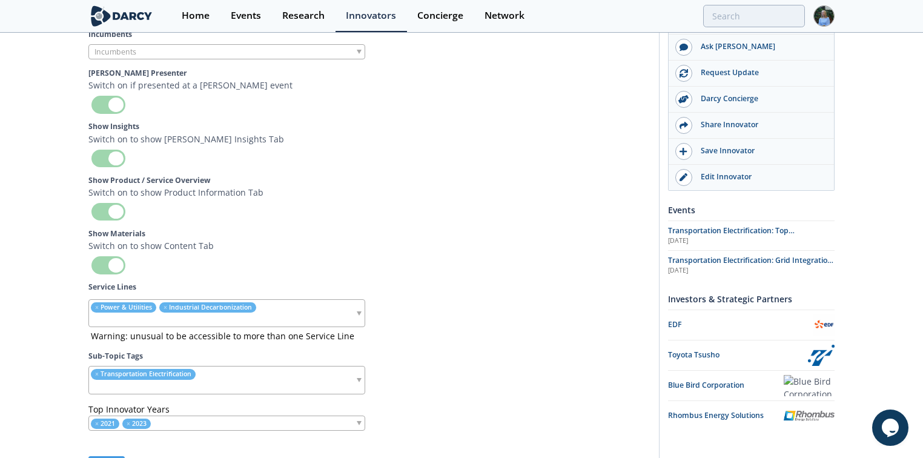
scroll to position [4725, 0]
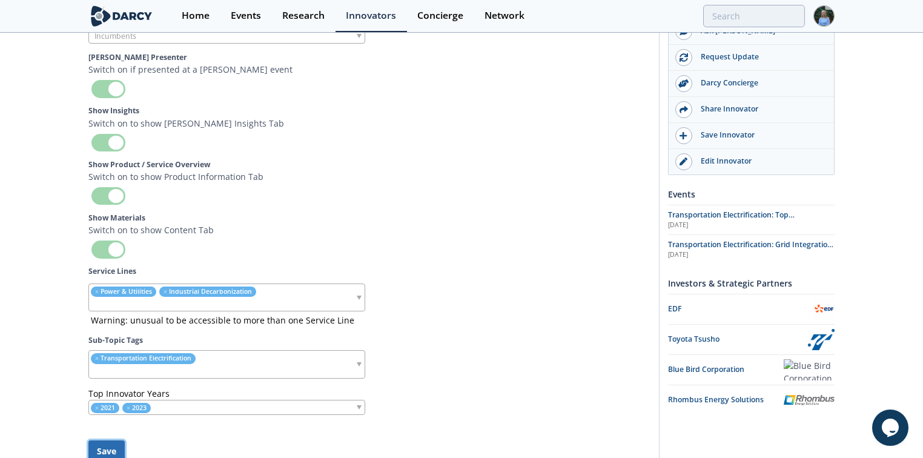
click at [113, 440] on button "Save" at bounding box center [106, 450] width 36 height 21
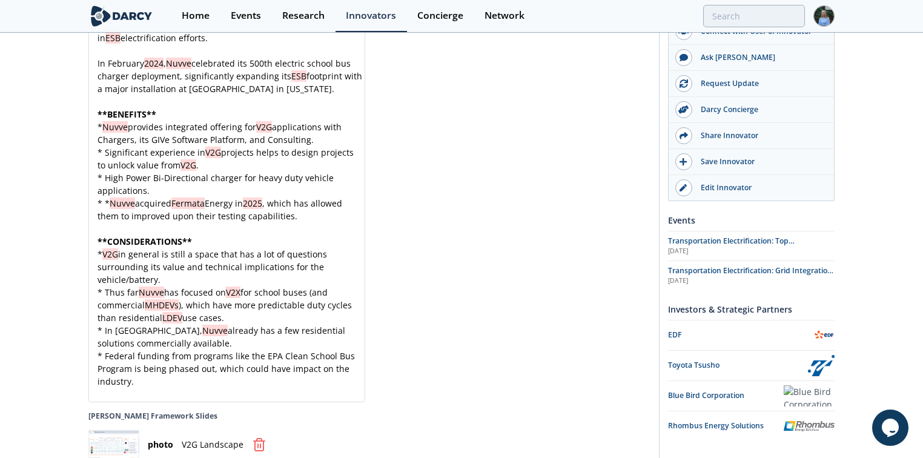
scroll to position [4723, 0]
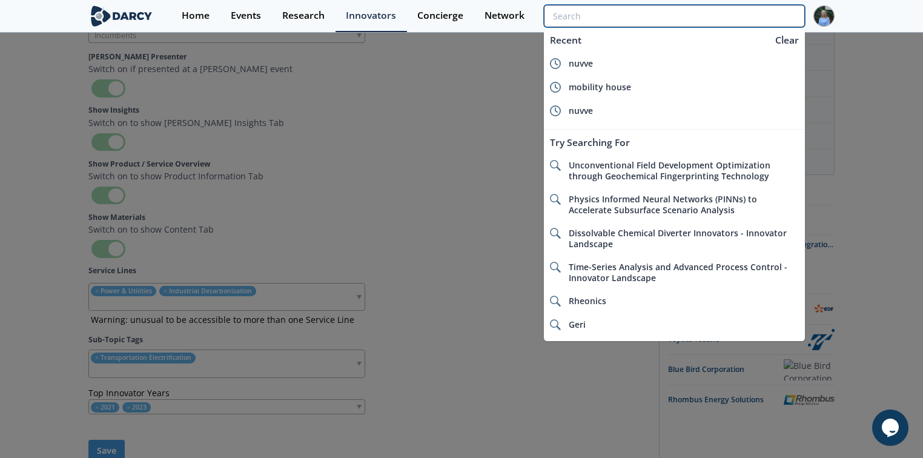
click at [724, 22] on input "search" at bounding box center [674, 16] width 261 height 22
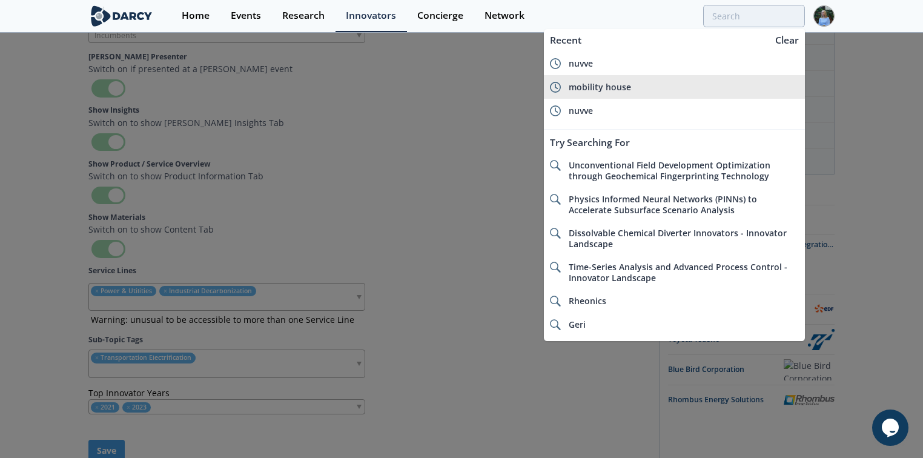
click at [669, 83] on div "mobility house" at bounding box center [684, 87] width 230 height 11
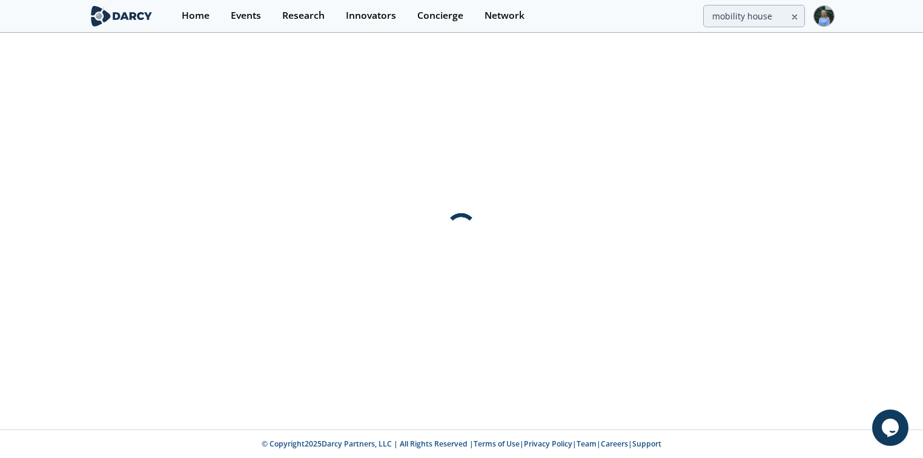
scroll to position [0, 0]
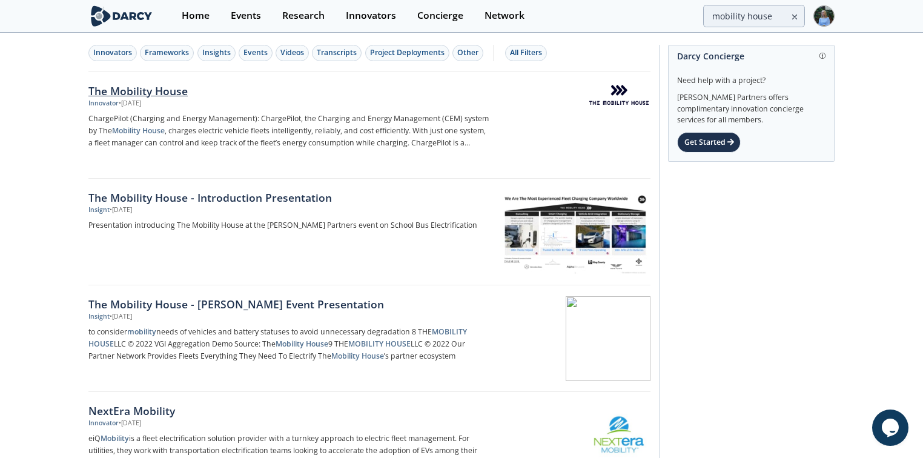
click at [134, 90] on div "The Mobility House" at bounding box center [288, 91] width 401 height 16
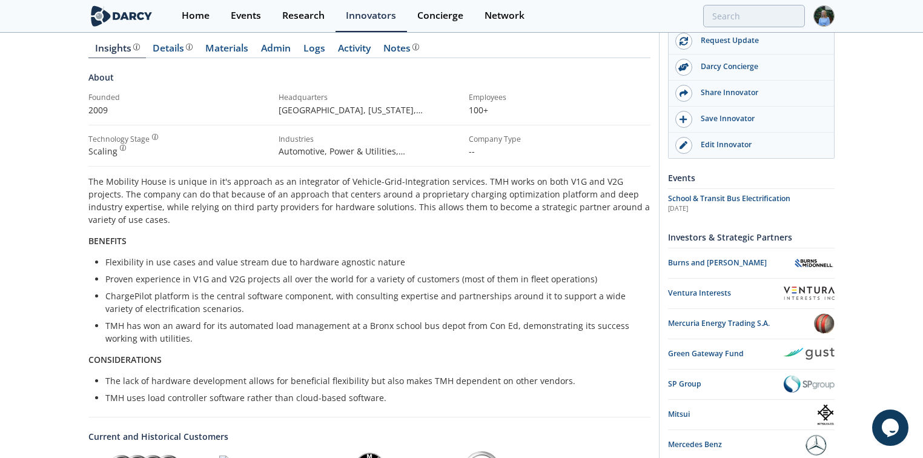
scroll to position [145, 0]
click at [170, 45] on div "Details" at bounding box center [173, 49] width 40 height 10
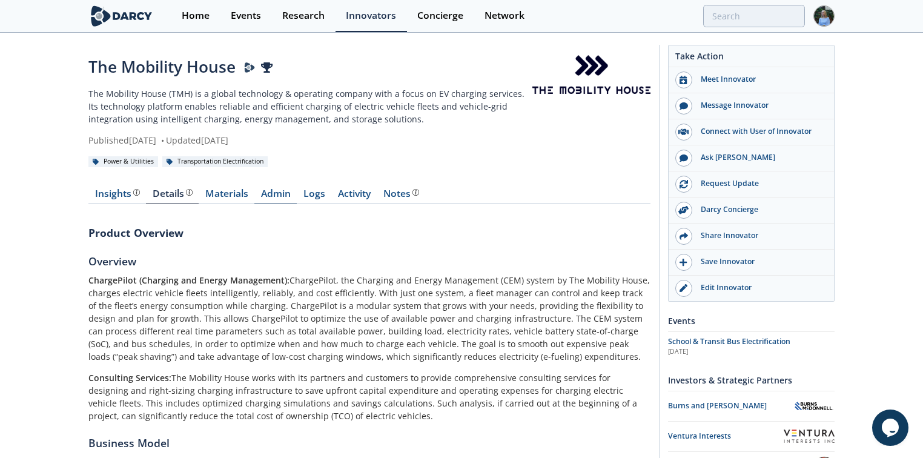
click at [274, 193] on link "Admin" at bounding box center [275, 196] width 42 height 15
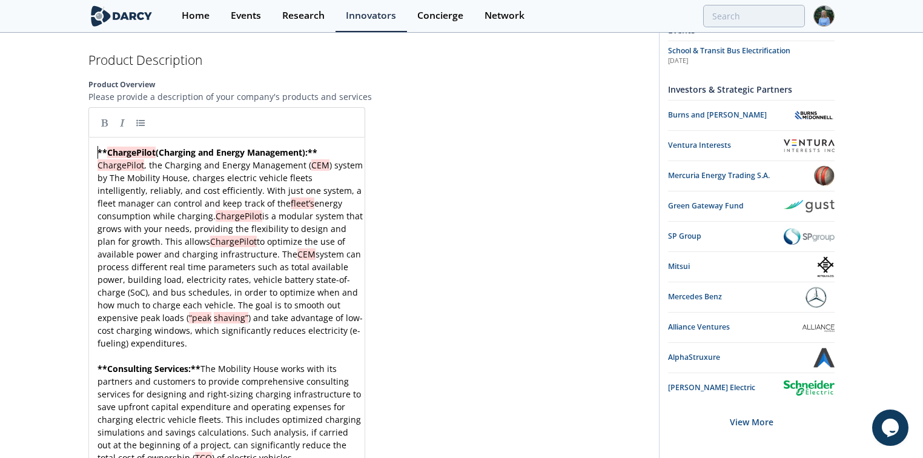
scroll to position [4, 0]
click at [95, 146] on pre "** ChargePilot (Charging and Energy Management): ** ChargePilot , the Charging …" at bounding box center [230, 247] width 271 height 203
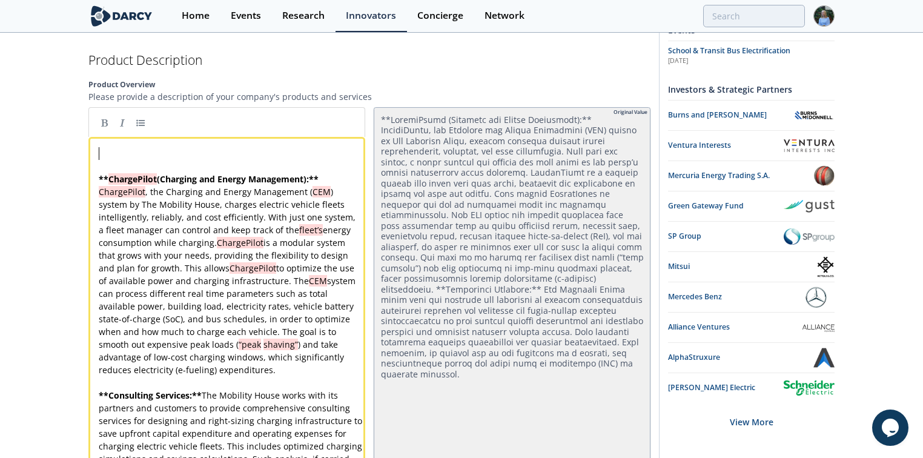
click at [111, 147] on pre "​" at bounding box center [230, 153] width 268 height 13
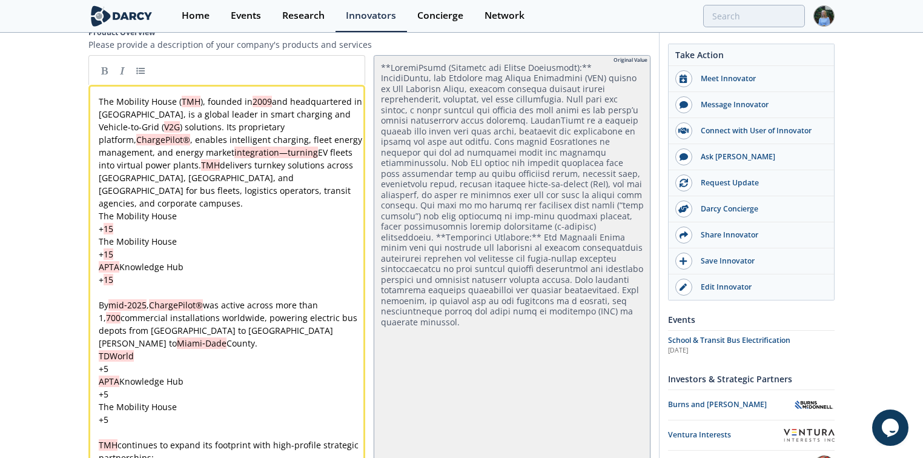
scroll to position [1574, 0]
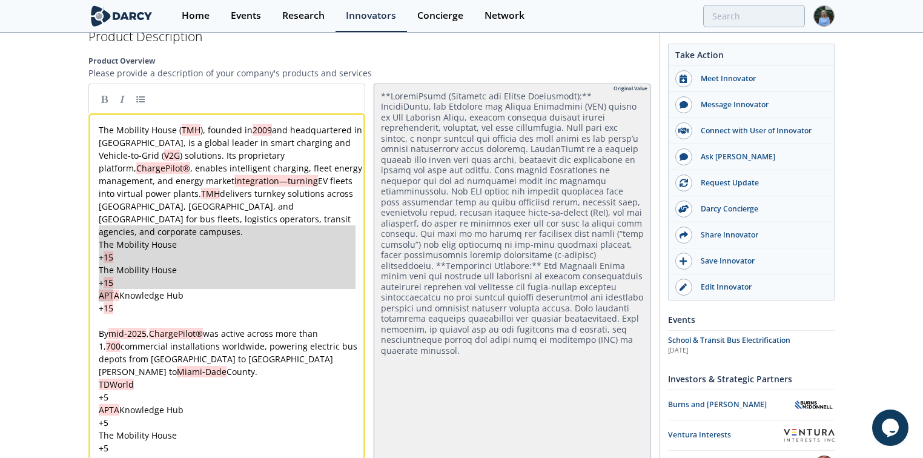
drag, startPoint x: 142, startPoint y: 290, endPoint x: 93, endPoint y: 222, distance: 83.7
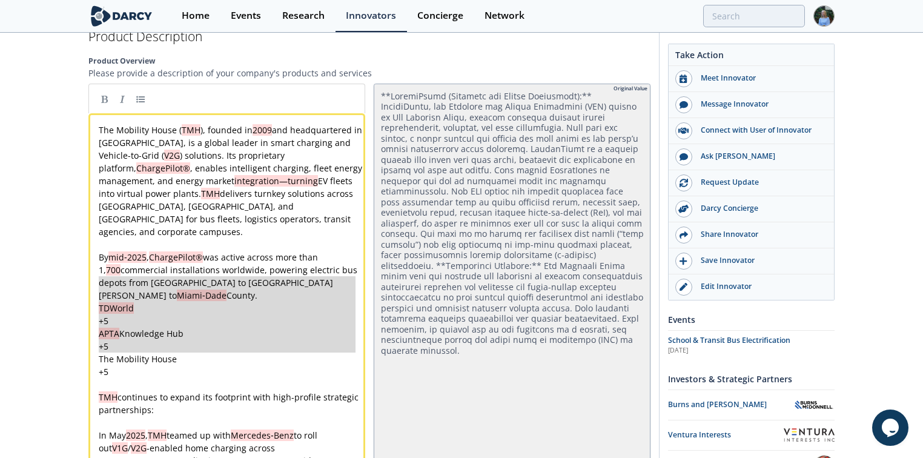
drag, startPoint x: 130, startPoint y: 353, endPoint x: 88, endPoint y: 271, distance: 91.5
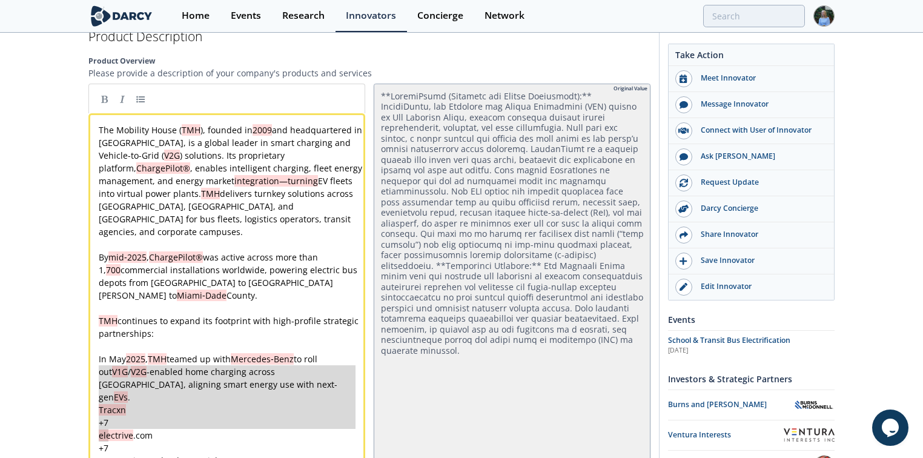
drag, startPoint x: 124, startPoint y: 426, endPoint x: 97, endPoint y: 364, distance: 68.1
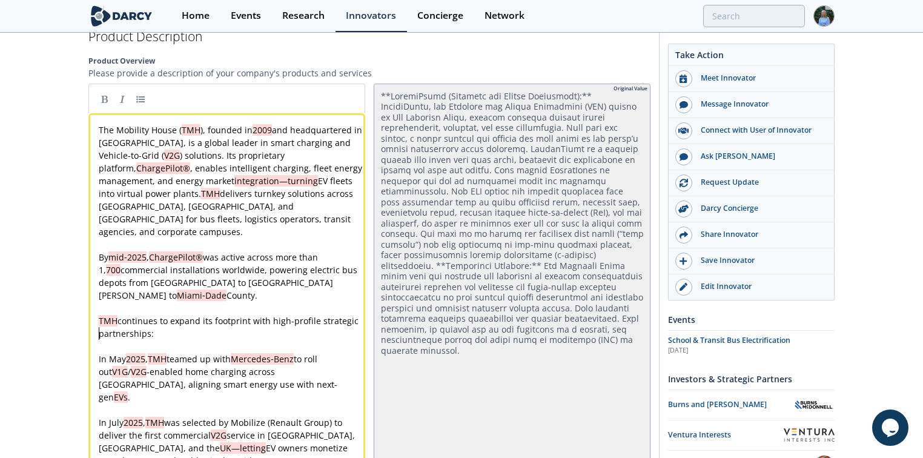
click at [97, 352] on pre "In [DATE] , TMH teamed up with Mercedes‑Benz to roll out V1G / V2G -enabled hom…" at bounding box center [230, 377] width 268 height 51
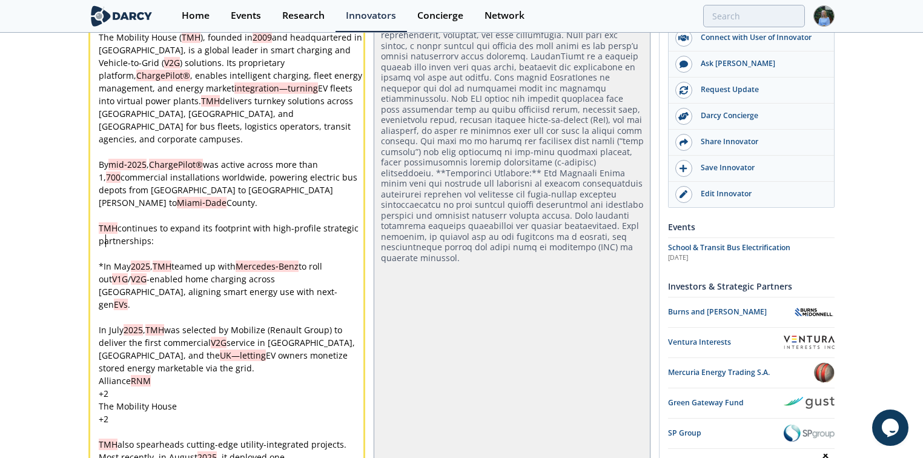
scroll to position [1671, 0]
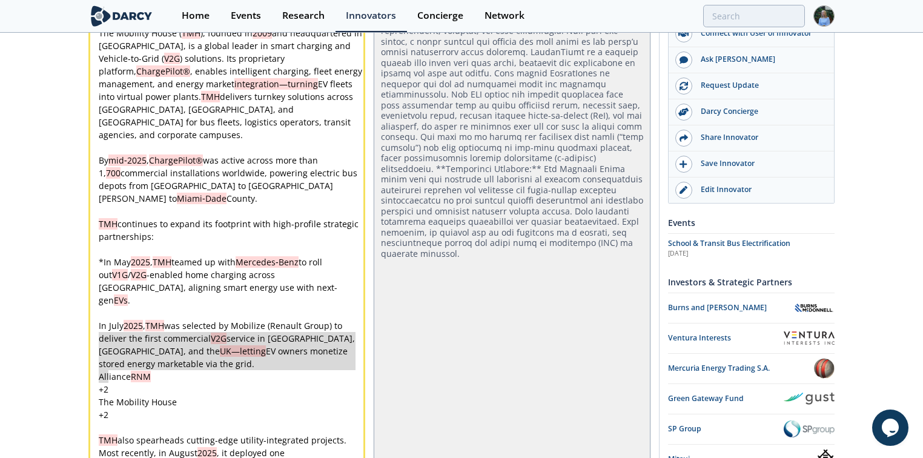
drag, startPoint x: 121, startPoint y: 372, endPoint x: 96, endPoint y: 336, distance: 43.9
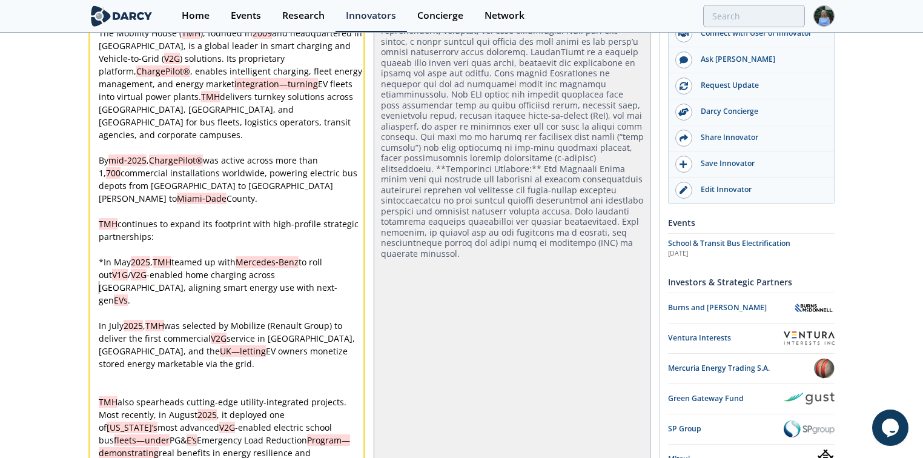
drag, startPoint x: 125, startPoint y: 309, endPoint x: 286, endPoint y: 297, distance: 161.5
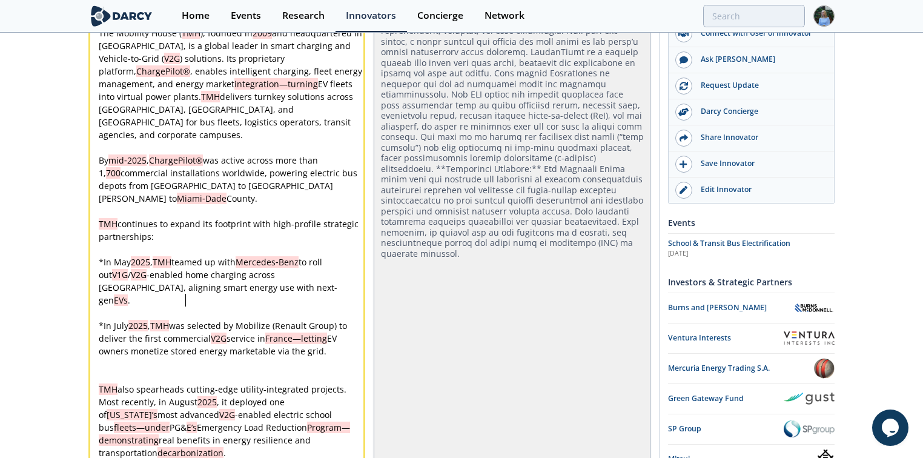
click at [187, 320] on span "was selected by Mobilize (Renault Group) to deliver the first commercial" at bounding box center [224, 332] width 251 height 24
click at [263, 357] on pre "​" at bounding box center [230, 363] width 268 height 13
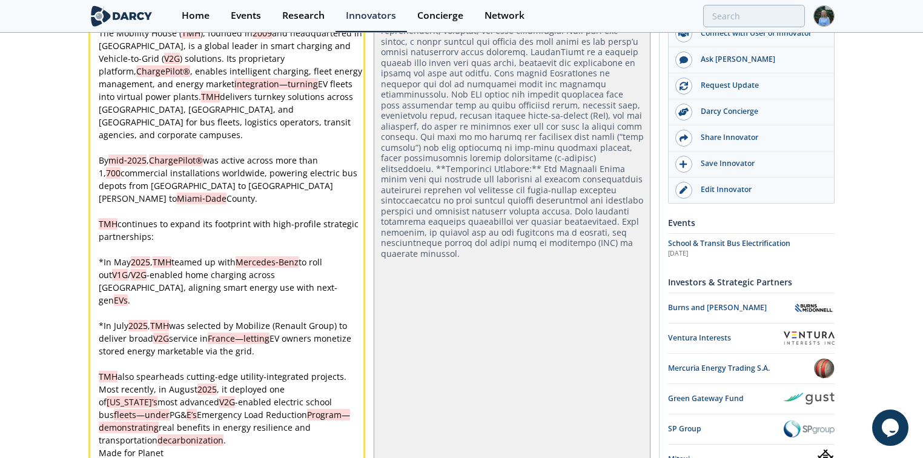
click at [152, 306] on pre "​" at bounding box center [230, 312] width 268 height 13
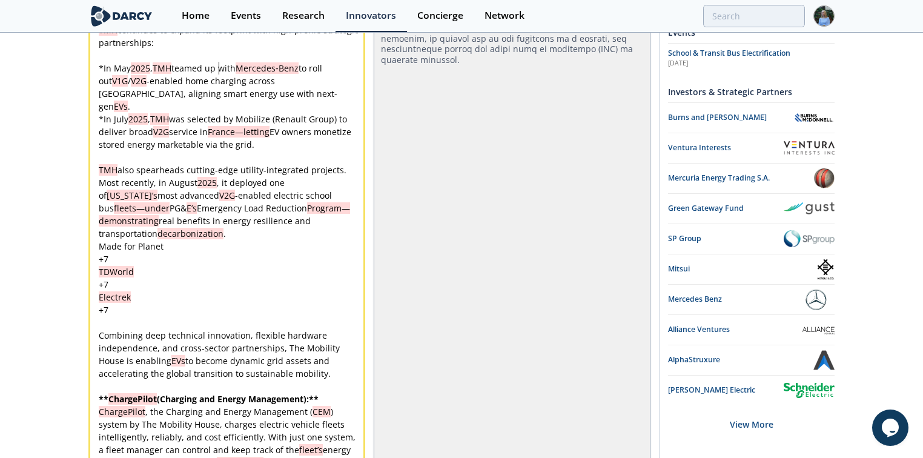
scroll to position [1816, 0]
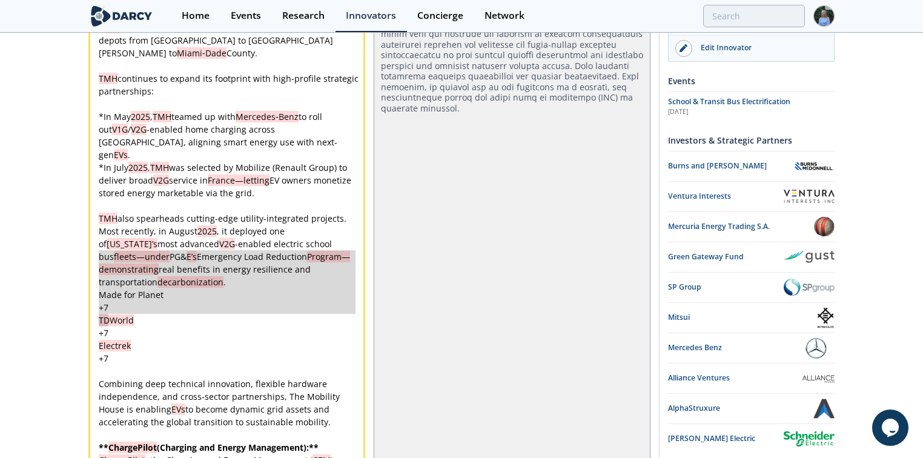
drag, startPoint x: 140, startPoint y: 314, endPoint x: 91, endPoint y: 252, distance: 79.3
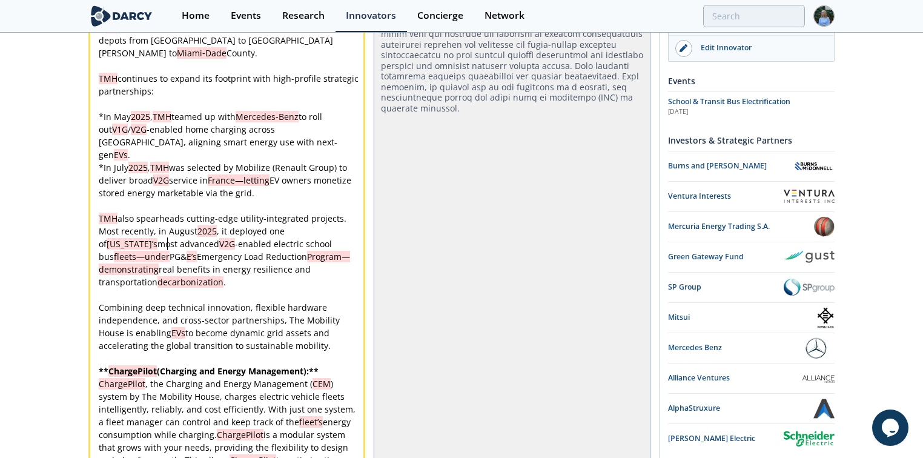
scroll to position [0, 0]
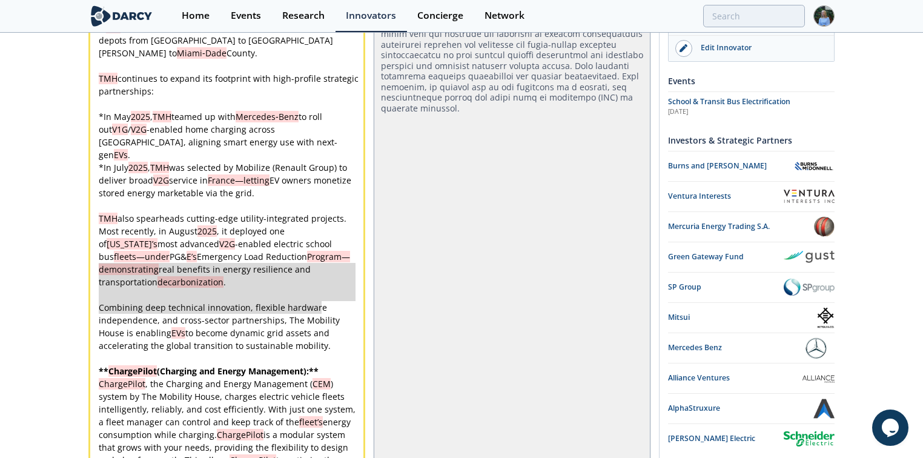
drag, startPoint x: 326, startPoint y: 301, endPoint x: 84, endPoint y: 257, distance: 246.8
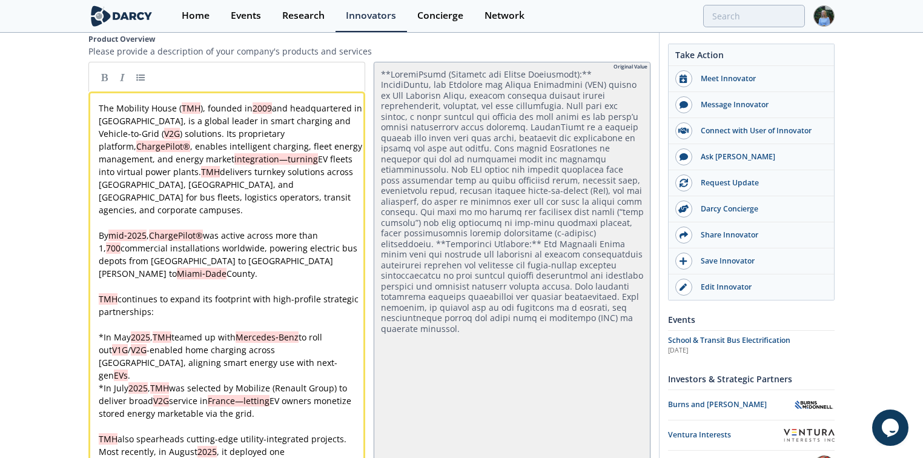
scroll to position [1574, 0]
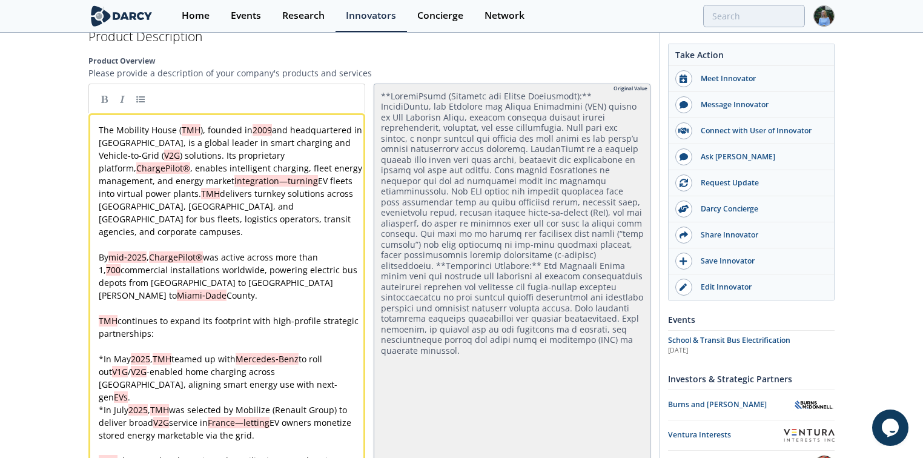
click at [203, 251] on span "ChargePilot®" at bounding box center [176, 257] width 54 height 12
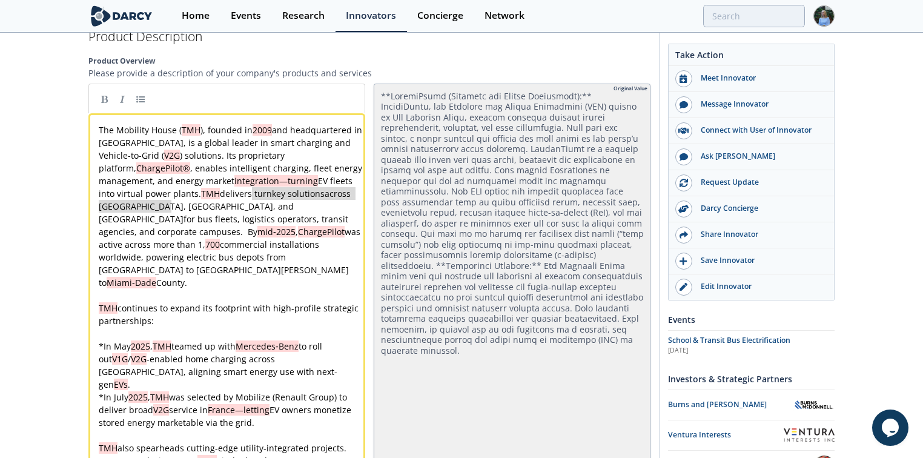
drag, startPoint x: 172, startPoint y: 199, endPoint x: 254, endPoint y: 186, distance: 82.7
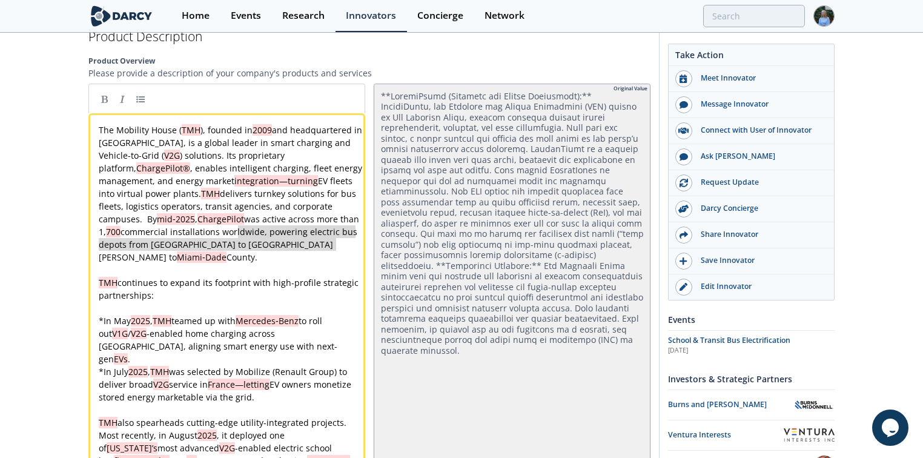
drag, startPoint x: 340, startPoint y: 241, endPoint x: 237, endPoint y: 226, distance: 104.0
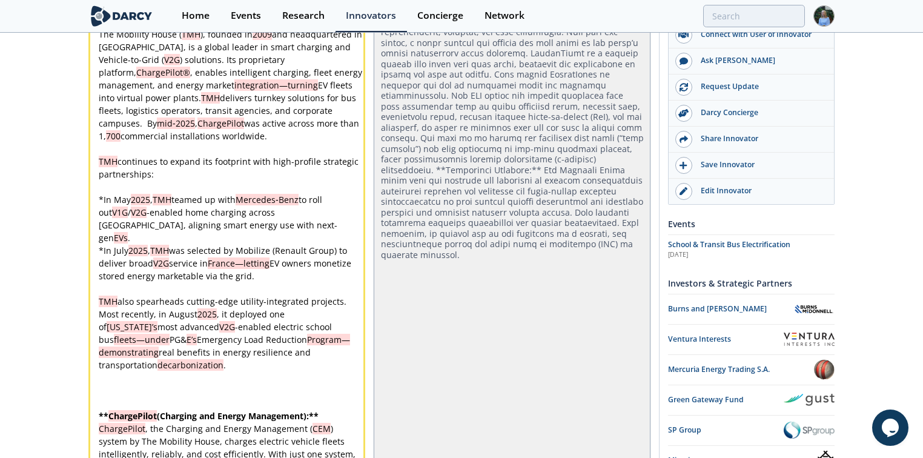
scroll to position [1671, 0]
drag, startPoint x: 249, startPoint y: 263, endPoint x: 240, endPoint y: 256, distance: 11.6
click at [194, 383] on pre "​" at bounding box center [230, 389] width 268 height 13
click at [154, 170] on pre "TMH continues to expand its footprint with high-profile strategic partnerships:" at bounding box center [230, 166] width 268 height 25
click at [103, 193] on div "x The Mobility House ( TMH ), founded in [DATE] and headquartered in [GEOGRAPHI…" at bounding box center [230, 376] width 268 height 699
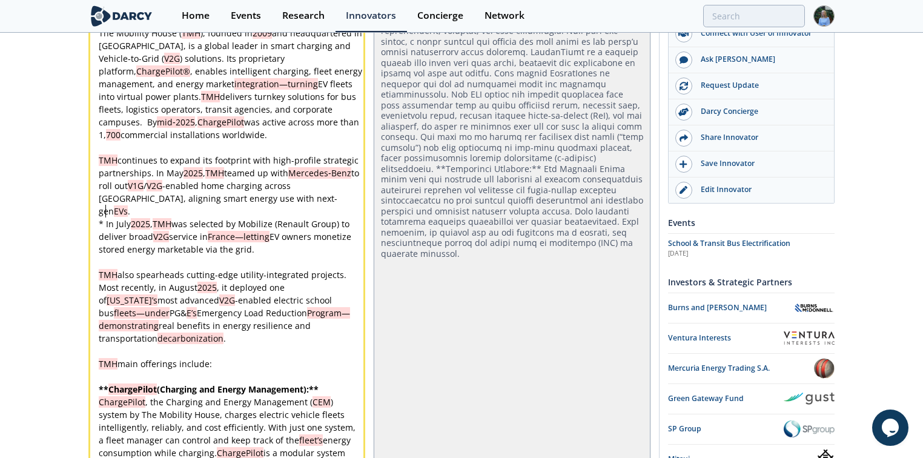
click at [104, 218] on span "* In [DATE] , TMH was selected by Mobilize (Renault Group) to deliver broad V2G…" at bounding box center [226, 236] width 255 height 37
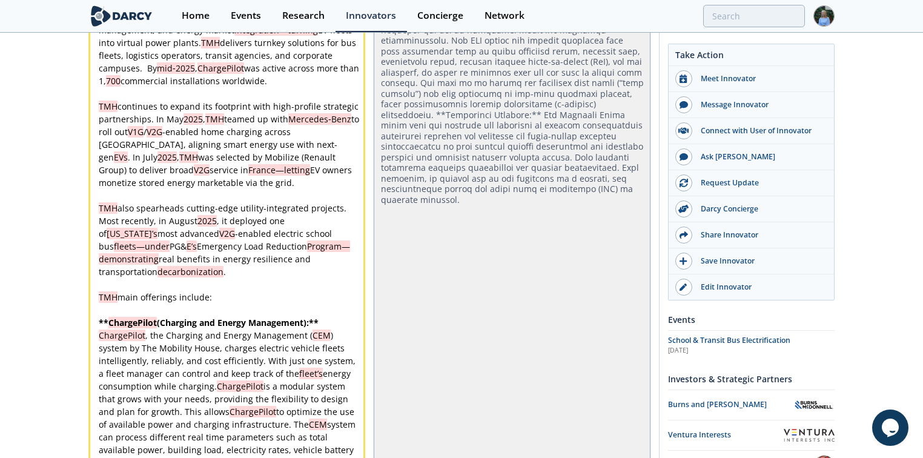
scroll to position [1719, 0]
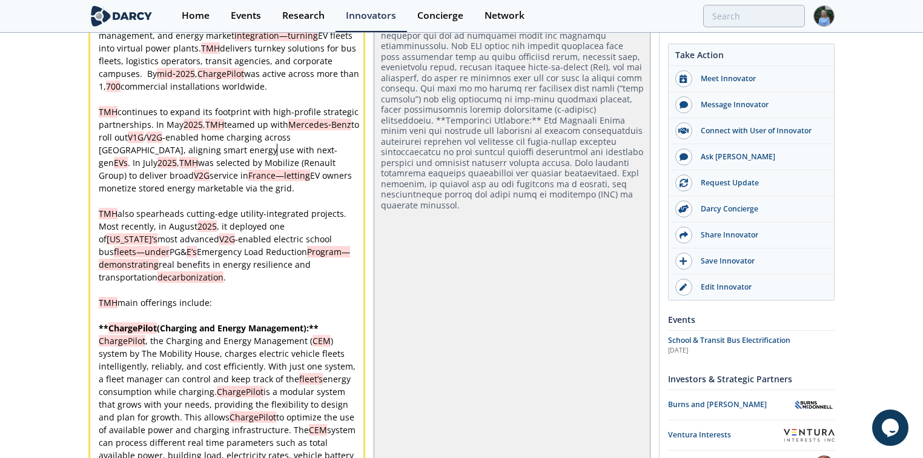
click at [320, 233] on div "x The Mobility House ( TMH ), founded in [DATE] and headquartered in [GEOGRAPHI…" at bounding box center [230, 308] width 268 height 661
click at [279, 248] on span "Program—demonstrating" at bounding box center [215, 258] width 233 height 24
click at [172, 170] on div "x The Mobility House ( TMH ), founded in [DATE] and headquartered in [GEOGRAPHI…" at bounding box center [230, 308] width 268 height 661
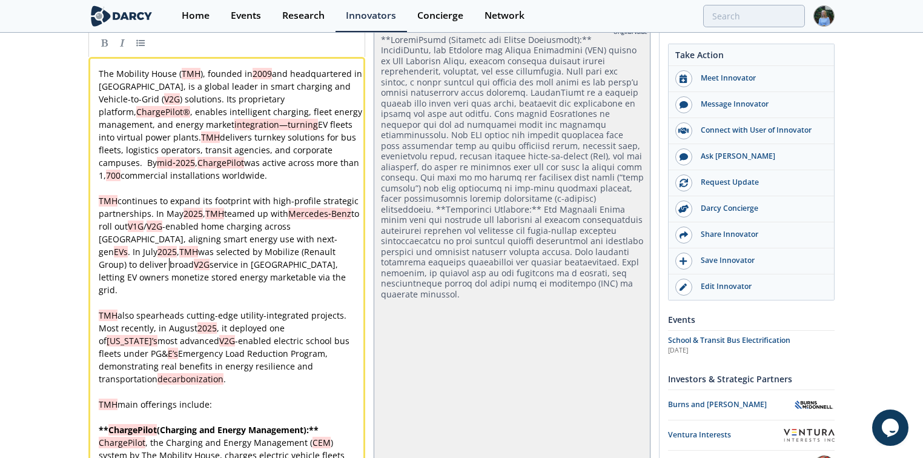
scroll to position [1525, 0]
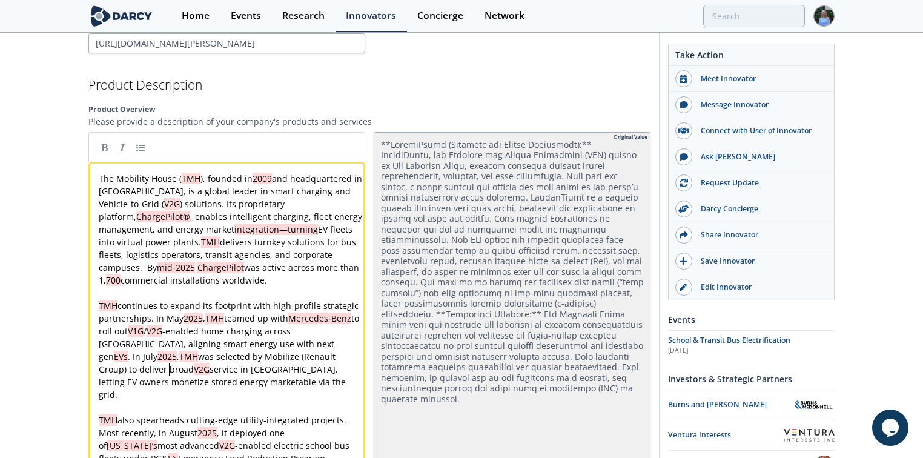
click at [190, 211] on span "ChargePilot®" at bounding box center [163, 217] width 54 height 12
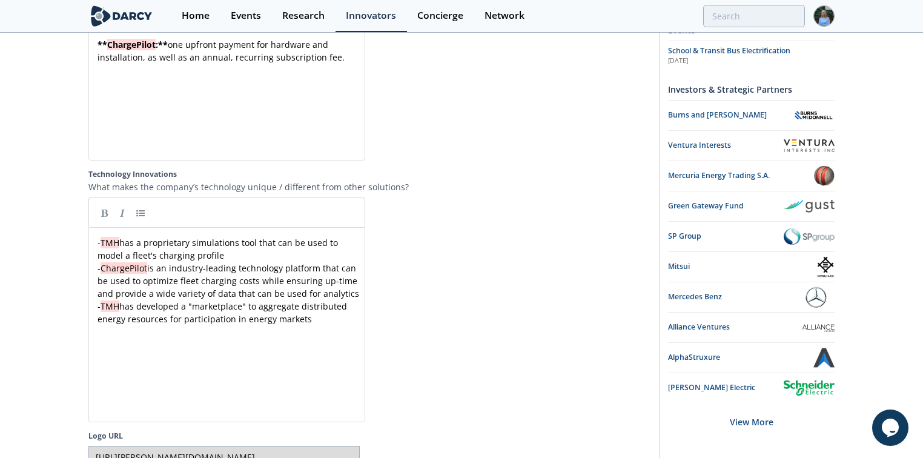
scroll to position [4, 0]
click at [100, 236] on div "xxxxxxxxxx - TMH has a proprietary simulations tool that can be used to model a…" at bounding box center [230, 280] width 271 height 89
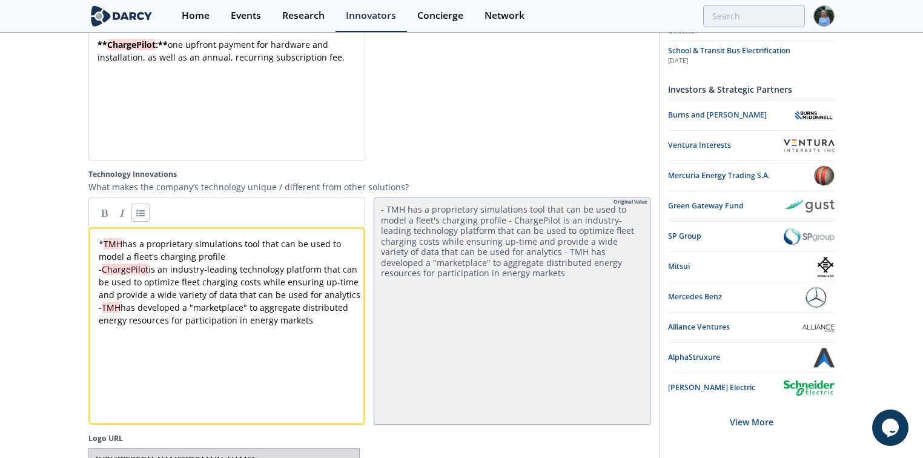
click at [104, 243] on div "xxxxxxxxxx * TMH has a proprietary simulations tool that can be used to model a…" at bounding box center [230, 281] width 268 height 89
click at [101, 281] on div "xxxxxxxxxx * TMH has a proprietary simulations tool that can be used to model a…" at bounding box center [230, 281] width 268 height 89
click at [312, 301] on pre "* TMH has developed a "marketplace" to aggregate distributed energy resources f…" at bounding box center [230, 313] width 268 height 25
click at [152, 318] on div "xxxxxxxxxx * TMH has a proprietary simulations tool that can be used to model a…" at bounding box center [230, 294] width 268 height 114
click at [223, 325] on div "xxxxxxxxxx * TMH has a proprietary simulations tool that can be used to model a…" at bounding box center [230, 294] width 268 height 119
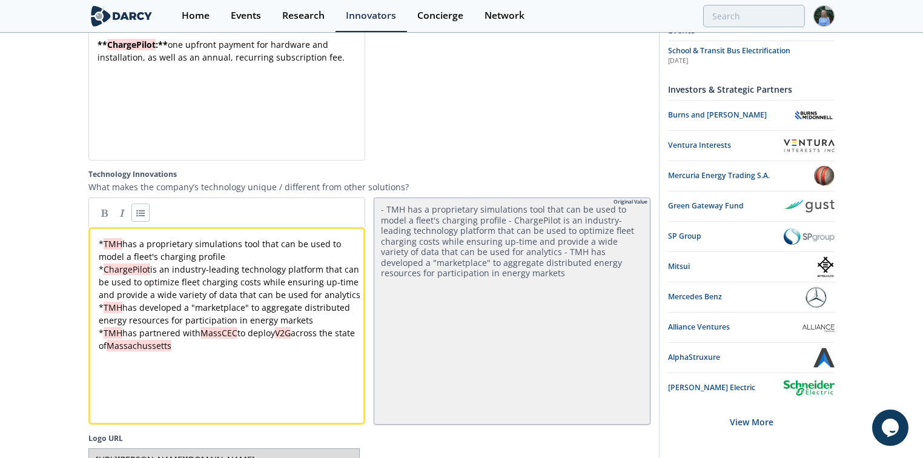
click at [173, 318] on div "xxxxxxxxxx * TMH has a proprietary simulations tool that can be used to model a…" at bounding box center [230, 294] width 268 height 114
click at [201, 326] on pre "* TMH has partnered with MassCEC to deploy V2G across the state of [US_STATE]" at bounding box center [230, 338] width 268 height 25
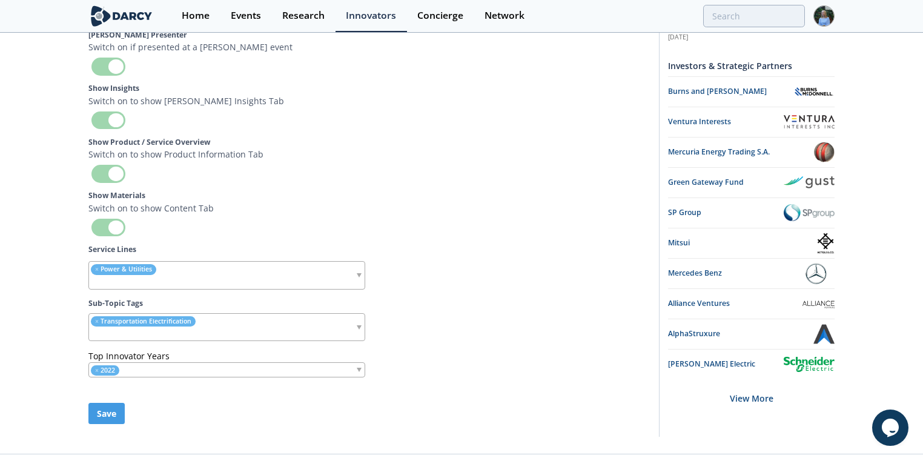
scroll to position [4441, 0]
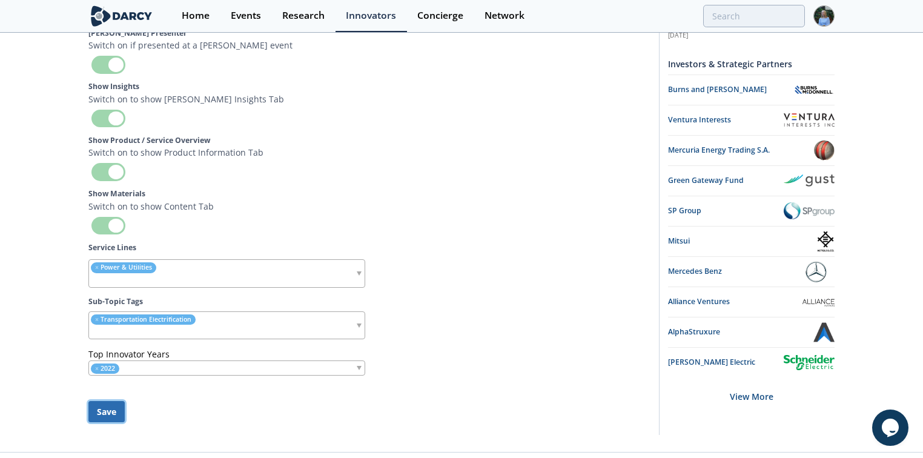
click at [101, 401] on button "Save" at bounding box center [106, 411] width 36 height 21
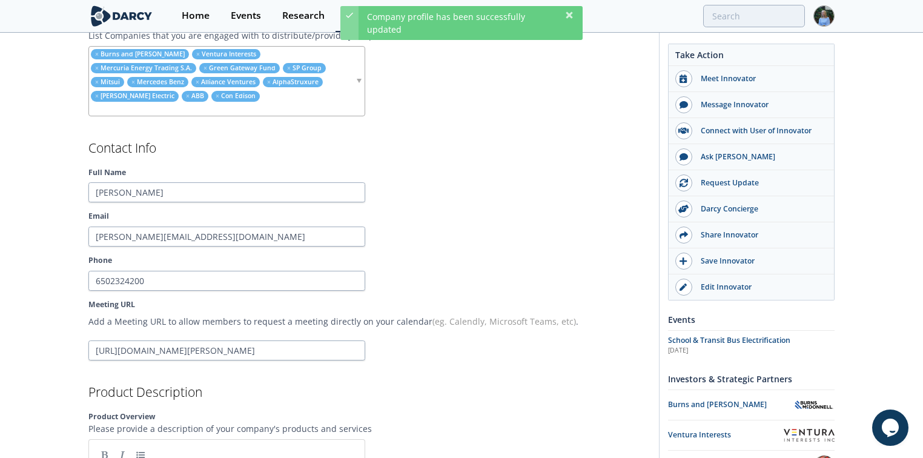
scroll to position [0, 0]
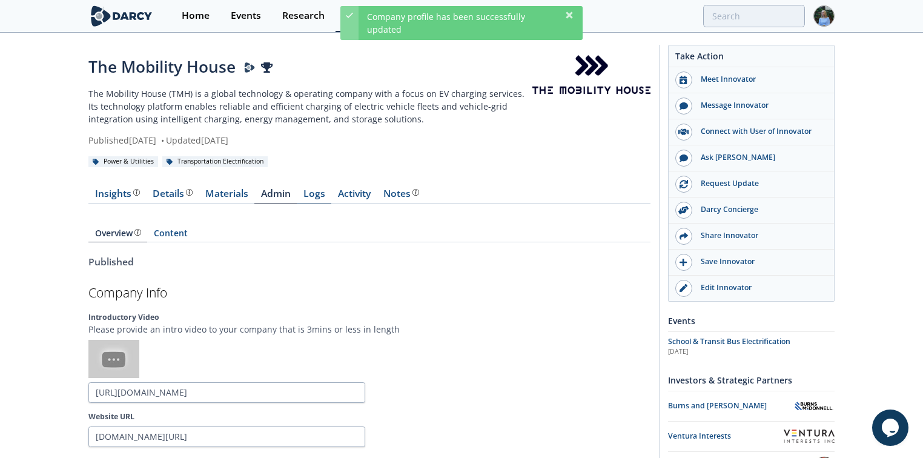
click at [313, 193] on link "Logs" at bounding box center [314, 196] width 35 height 15
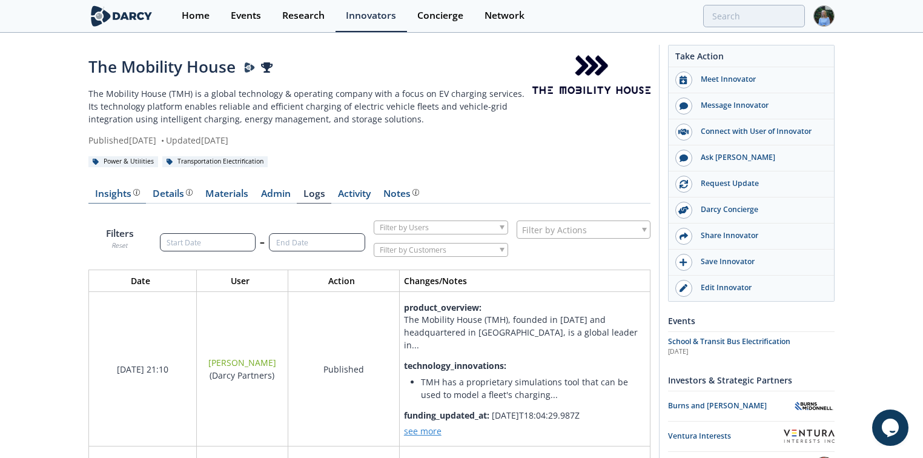
click at [103, 191] on div "Insights" at bounding box center [117, 194] width 45 height 10
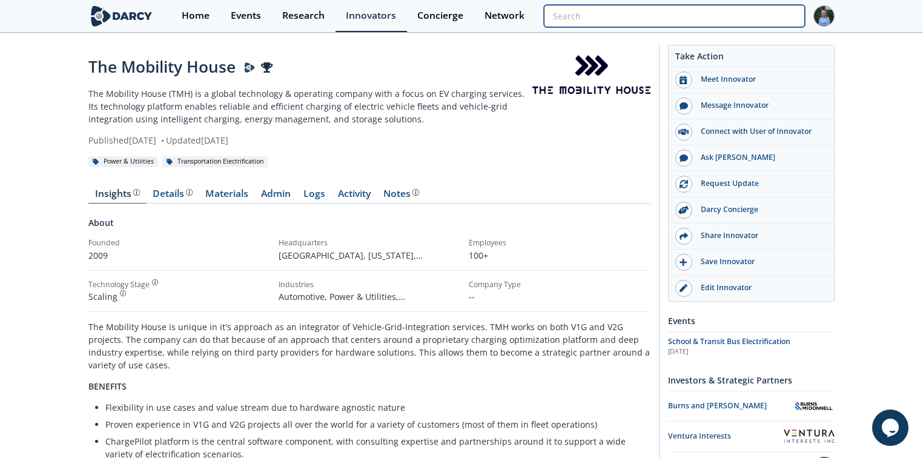
click at [775, 13] on input "search" at bounding box center [674, 16] width 261 height 22
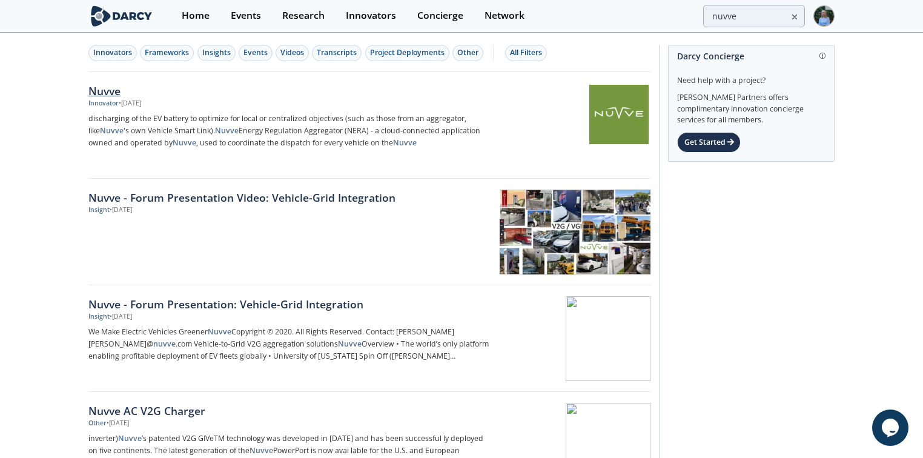
click at [107, 89] on div "Nuvve" at bounding box center [288, 91] width 401 height 16
